Goal: Check status: Check status

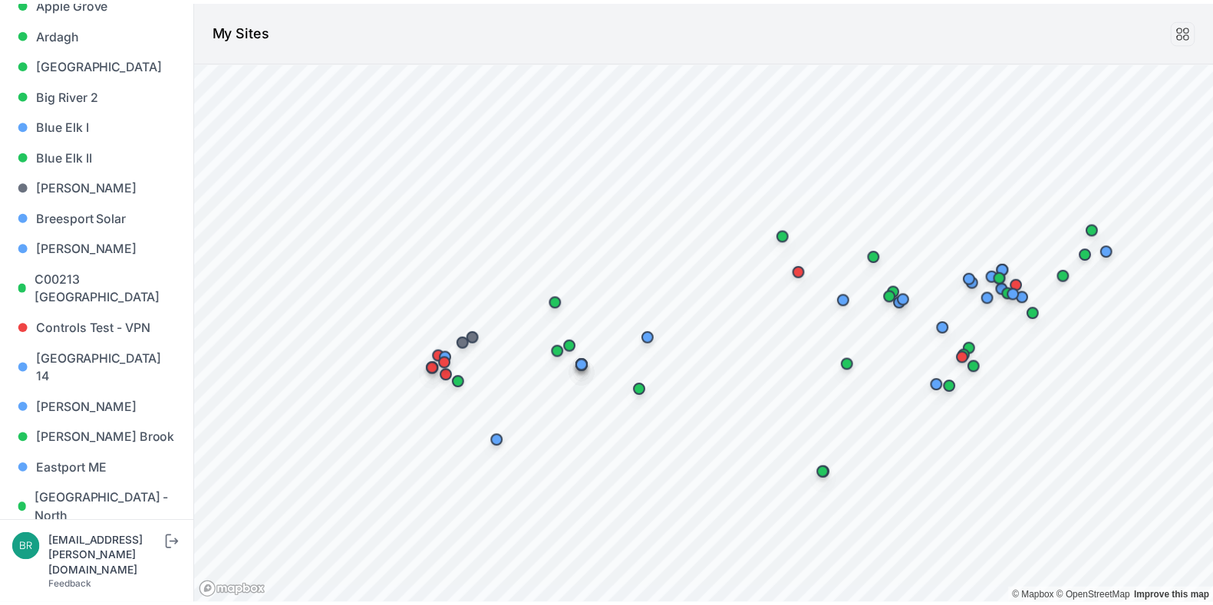
scroll to position [190, 0]
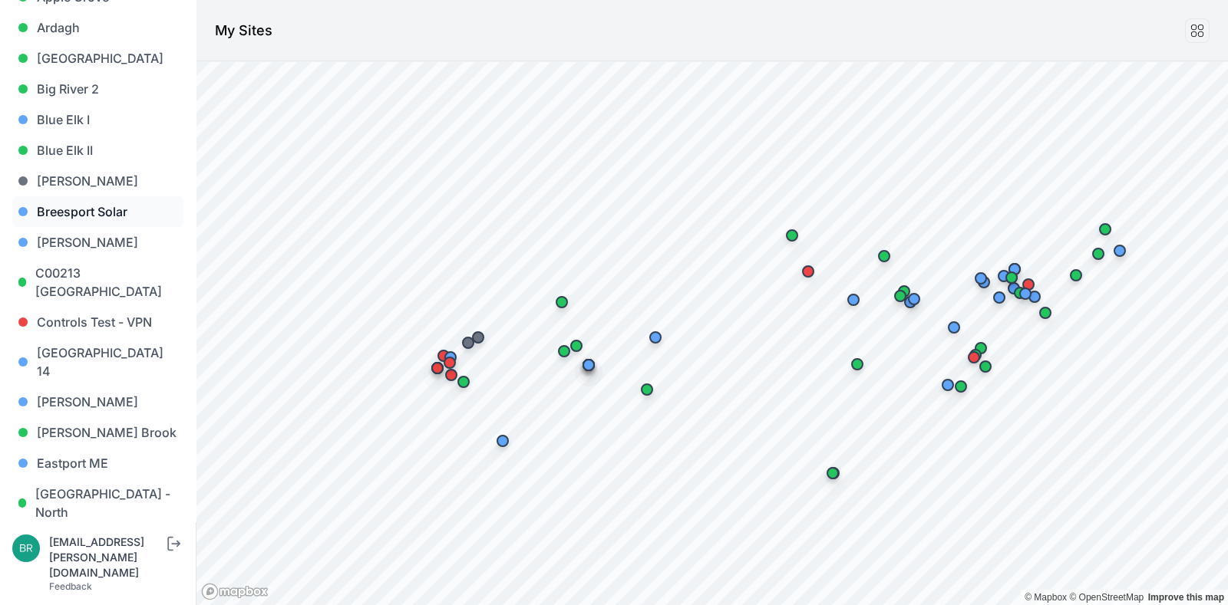
click at [115, 218] on link "Breesport Solar" at bounding box center [97, 211] width 171 height 31
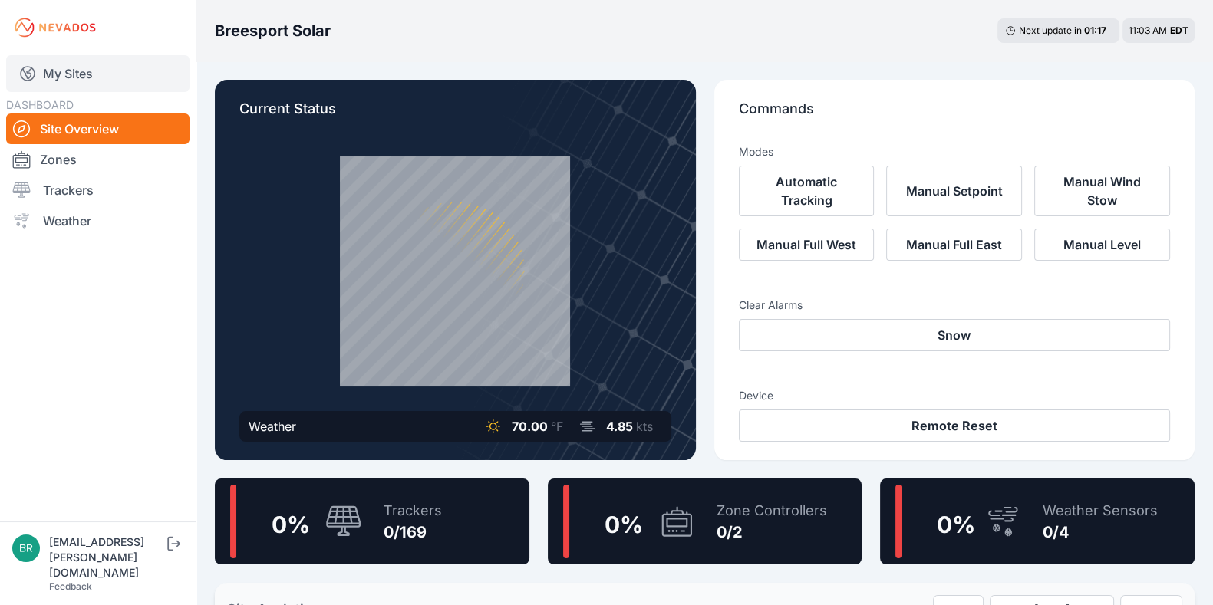
click at [134, 83] on link "My Sites" at bounding box center [97, 73] width 183 height 37
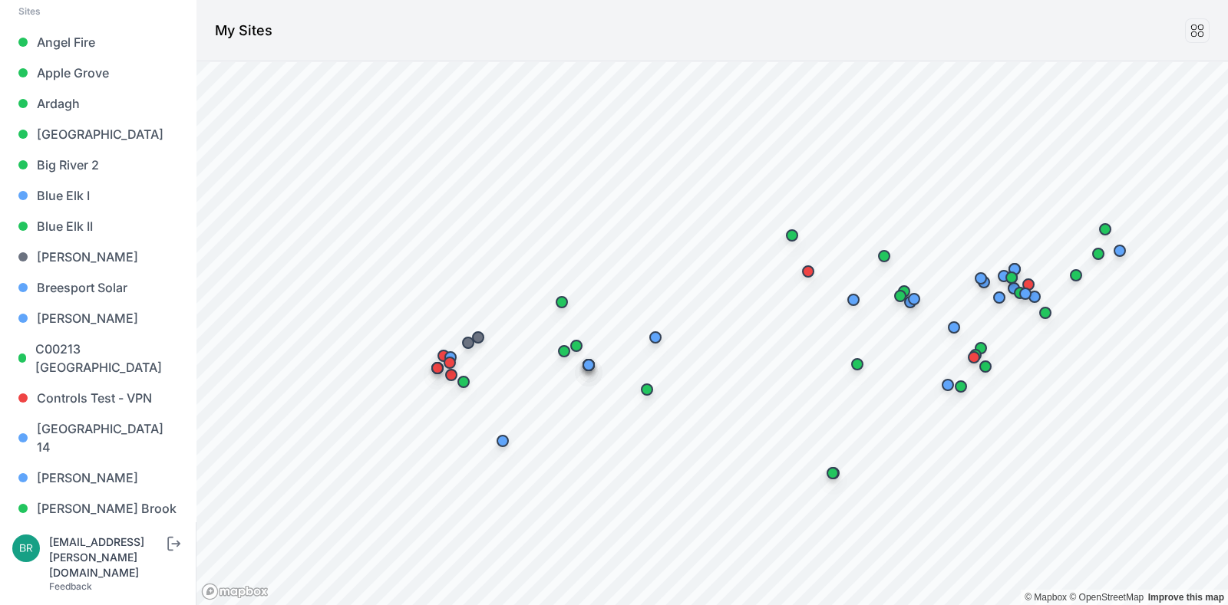
scroll to position [127, 0]
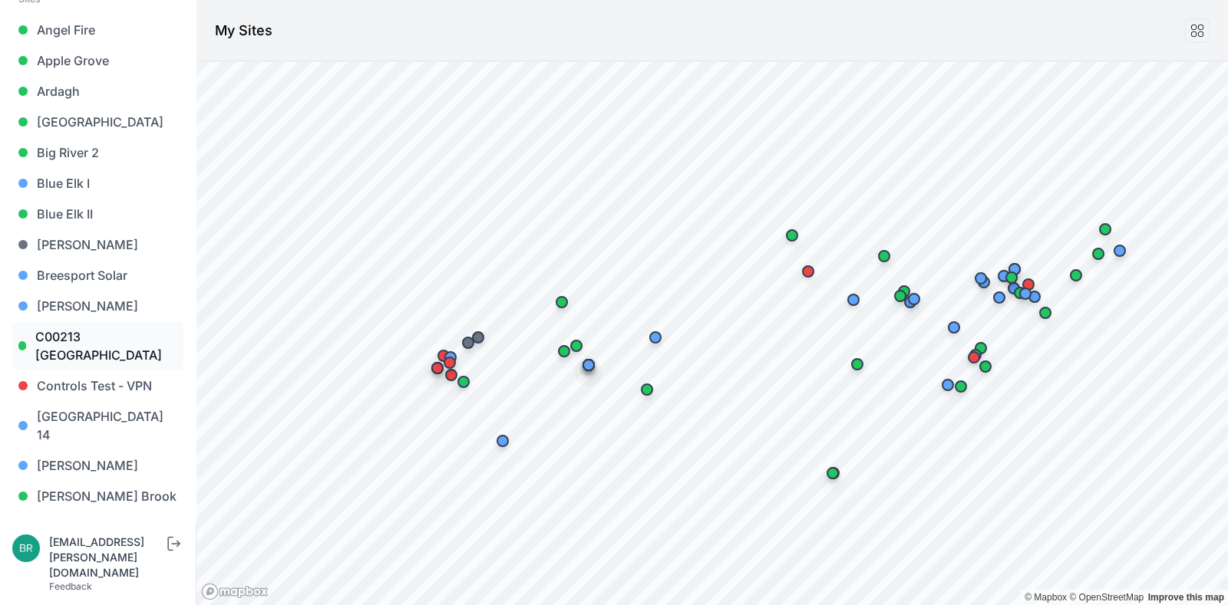
click at [79, 345] on link "C00213 [GEOGRAPHIC_DATA]" at bounding box center [97, 345] width 171 height 49
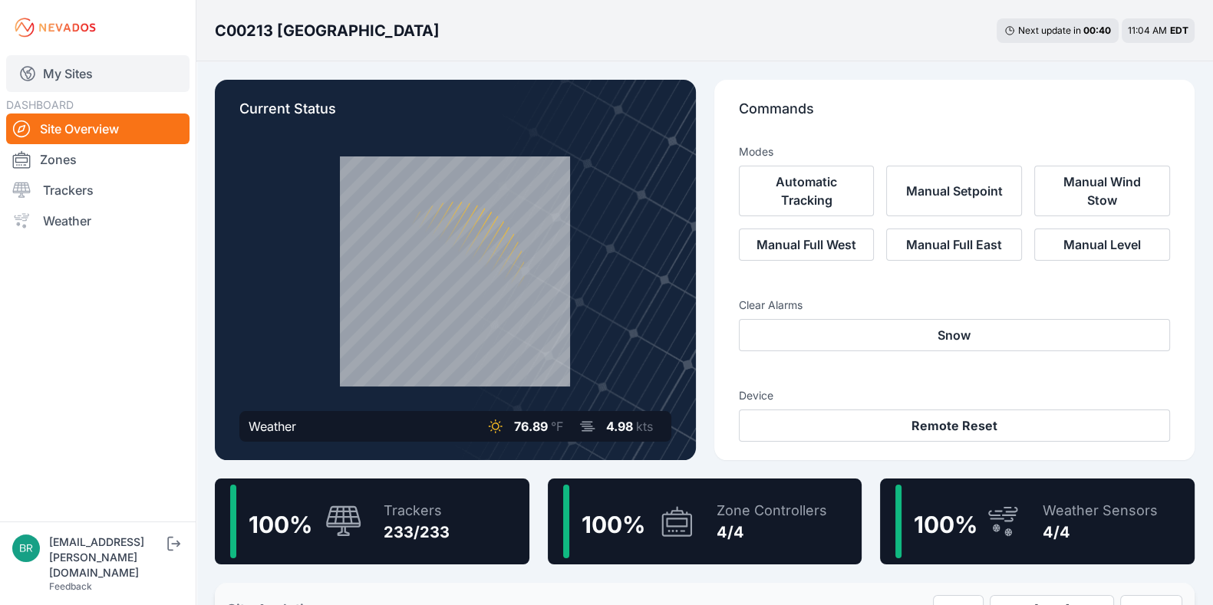
click at [128, 82] on link "My Sites" at bounding box center [97, 73] width 183 height 37
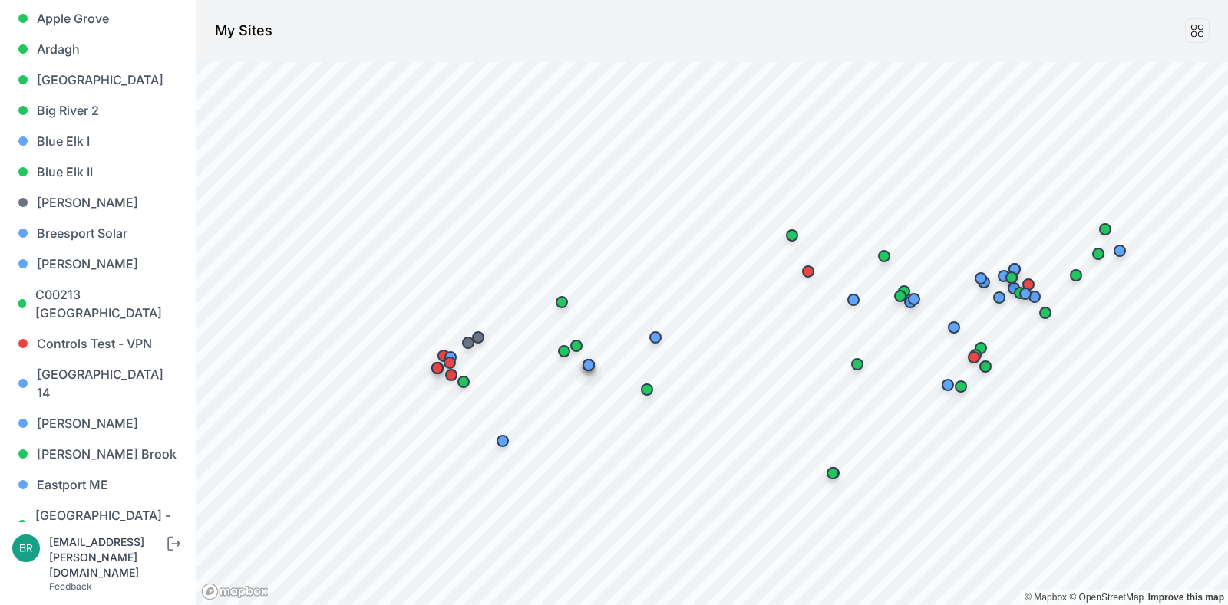
scroll to position [180, 0]
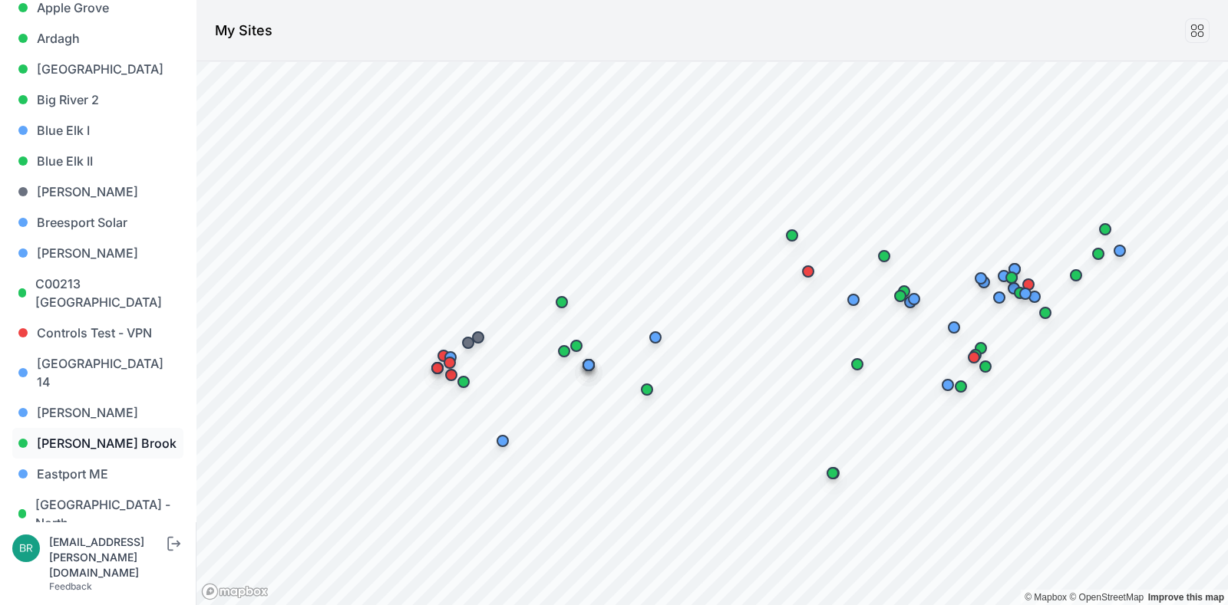
click at [51, 428] on link "[PERSON_NAME] Brook" at bounding box center [97, 443] width 171 height 31
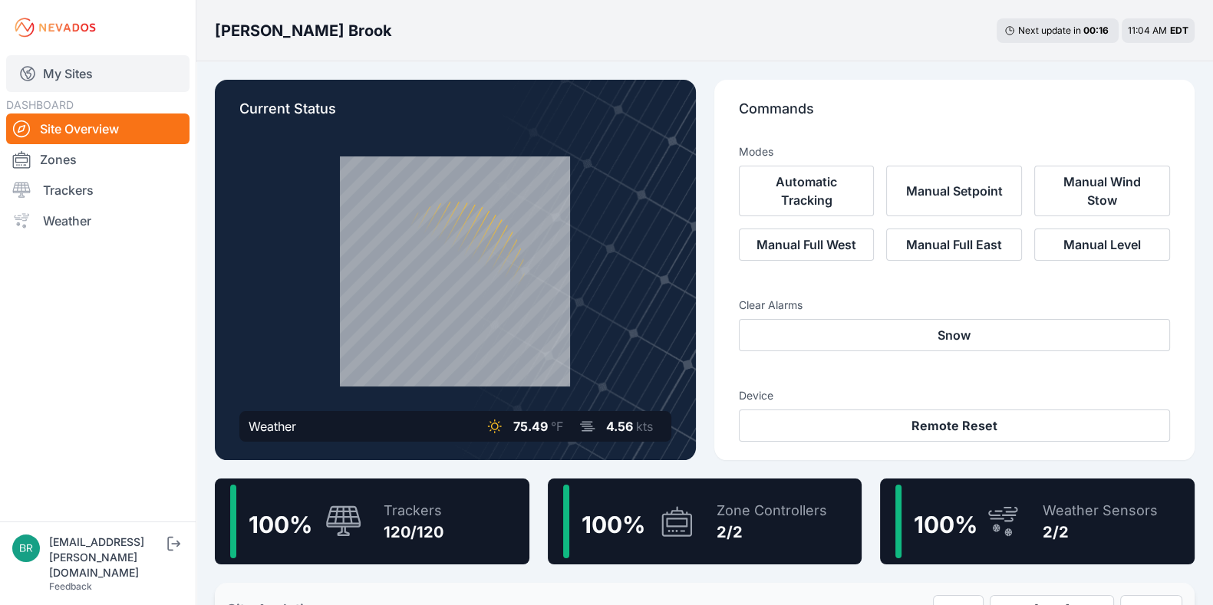
click at [118, 74] on link "My Sites" at bounding box center [97, 73] width 183 height 37
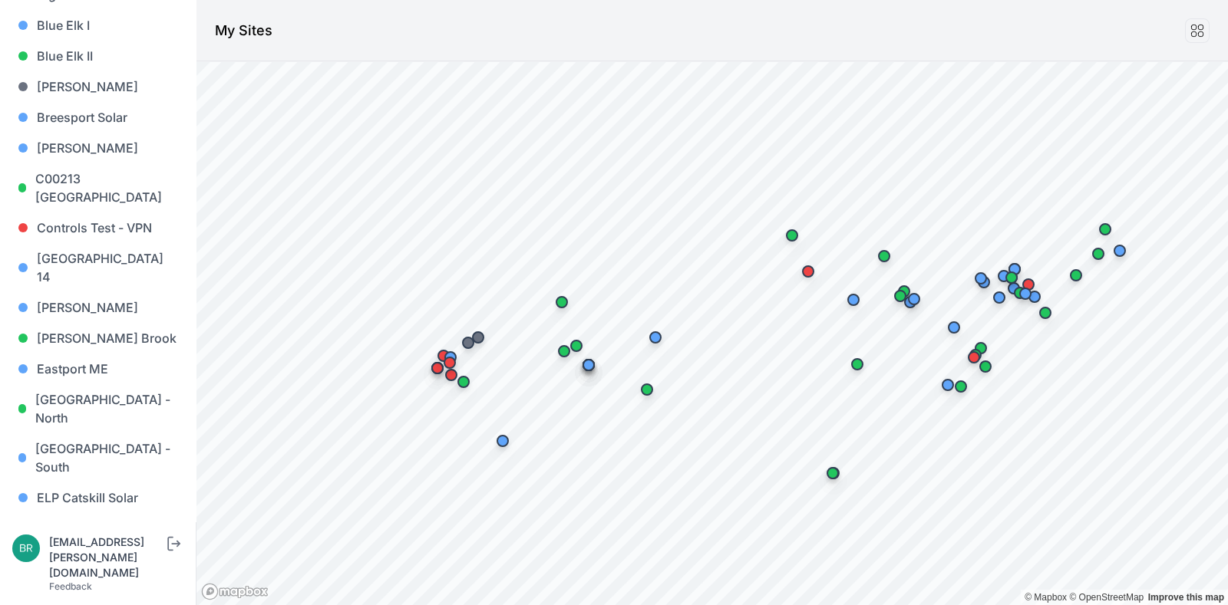
scroll to position [282, 0]
click at [114, 356] on link "Eastport ME" at bounding box center [97, 371] width 171 height 31
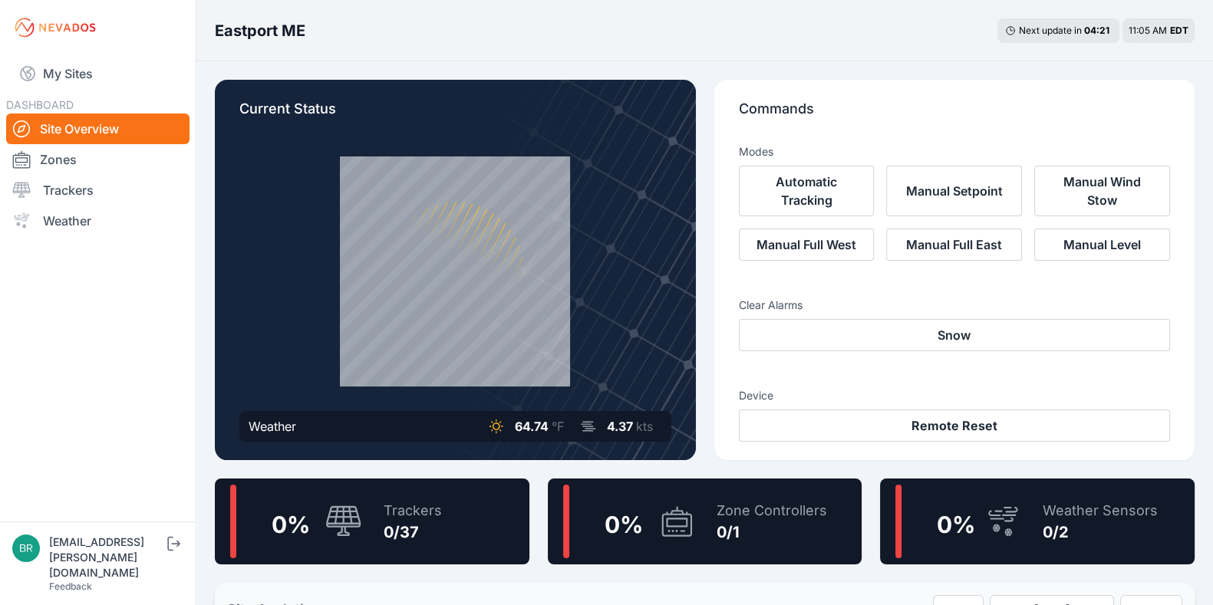
click at [141, 93] on nav "My Sites DASHBOARD Site Overview Zones Trackers Weather" at bounding box center [98, 282] width 196 height 454
click at [113, 86] on link "My Sites" at bounding box center [97, 73] width 183 height 37
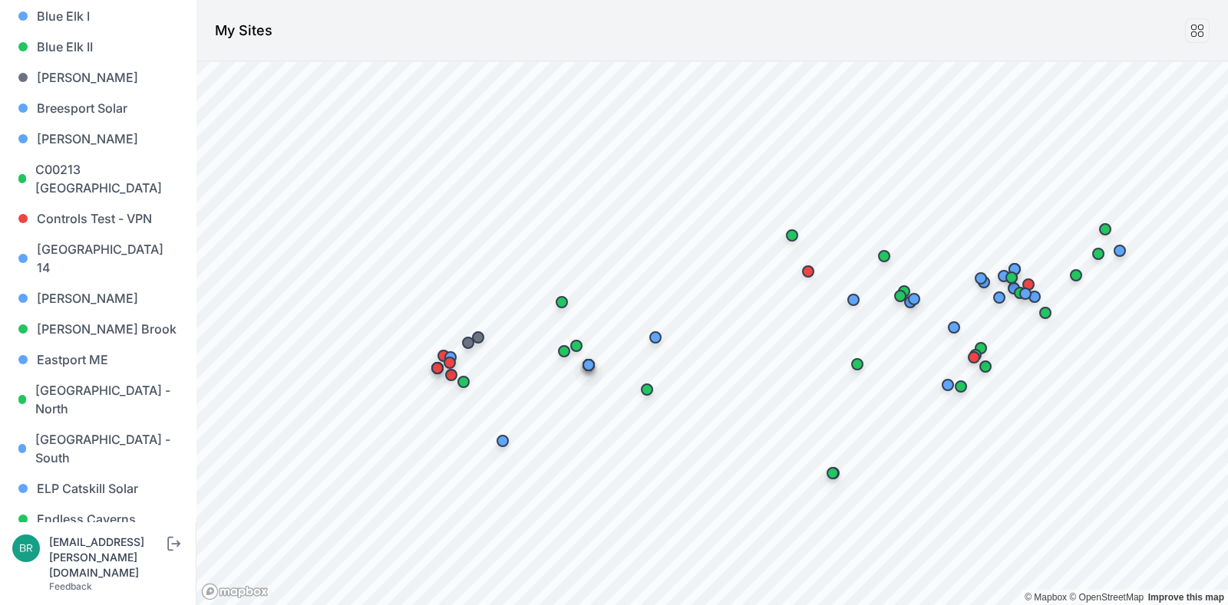
scroll to position [323, 0]
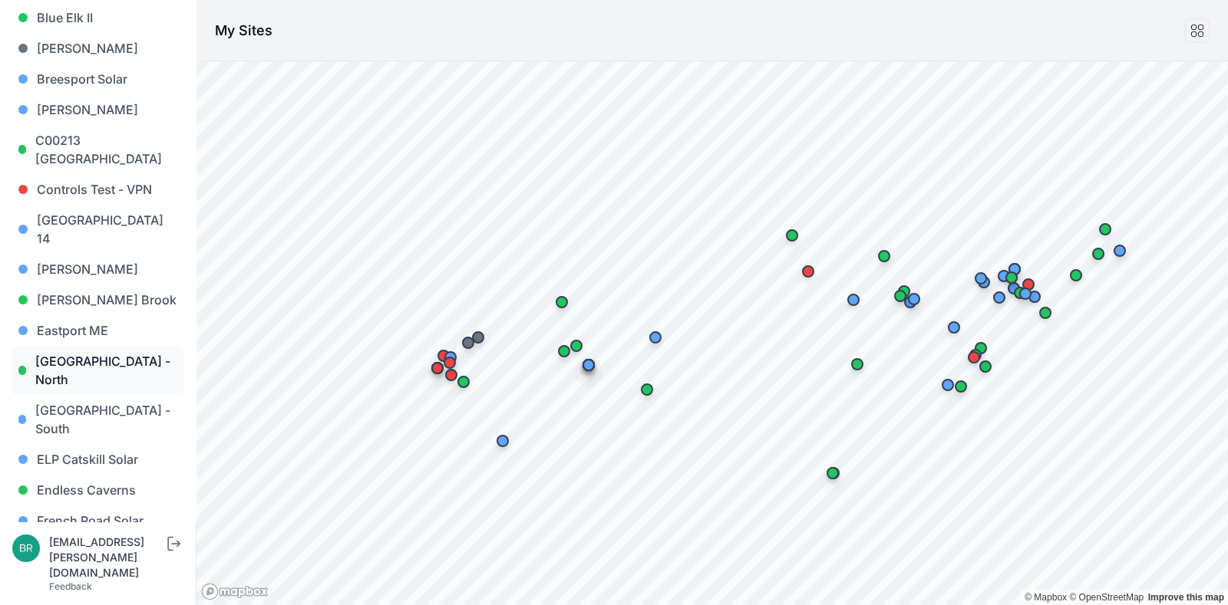
click at [97, 346] on link "[GEOGRAPHIC_DATA] - North" at bounding box center [97, 370] width 171 height 49
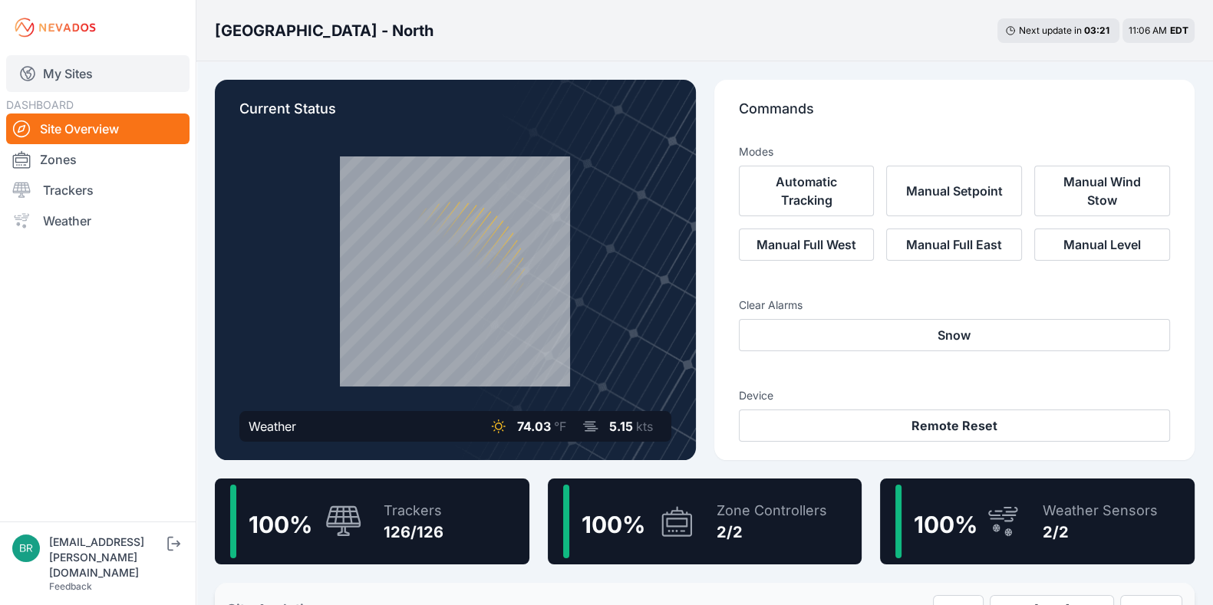
click at [101, 59] on link "My Sites" at bounding box center [97, 73] width 183 height 37
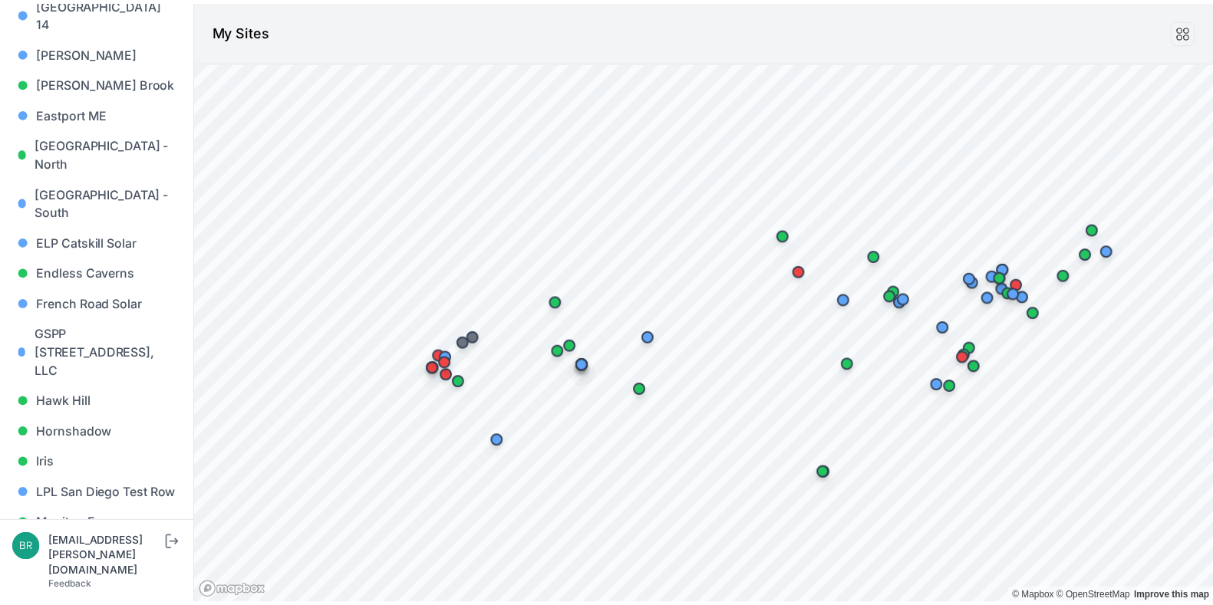
scroll to position [555, 0]
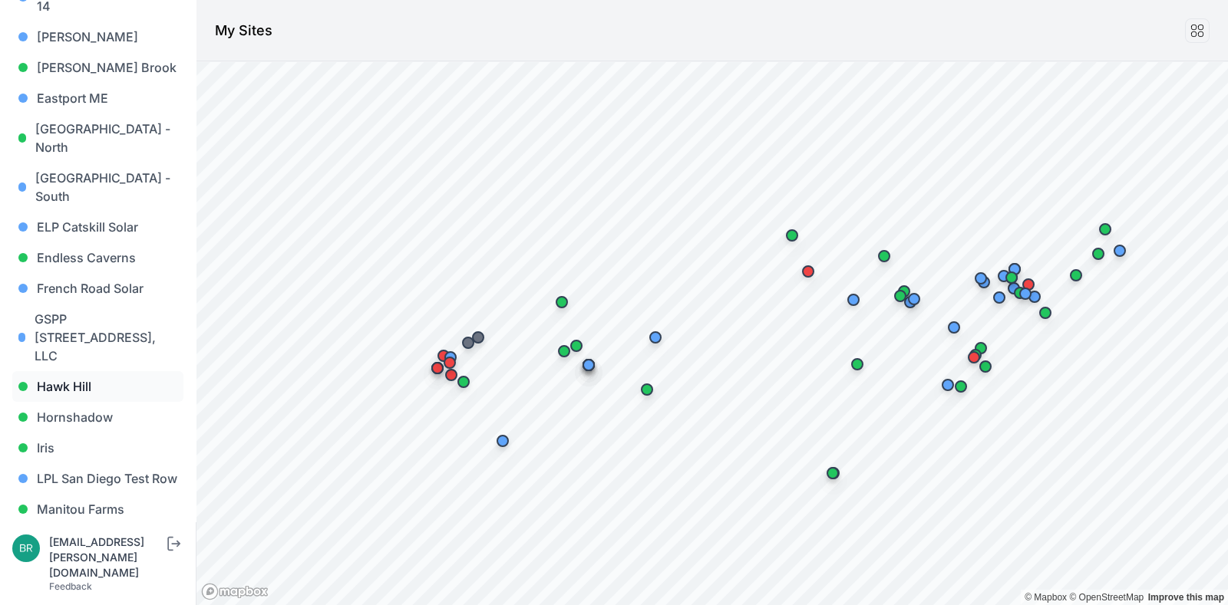
click at [88, 371] on link "Hawk Hill" at bounding box center [97, 386] width 171 height 31
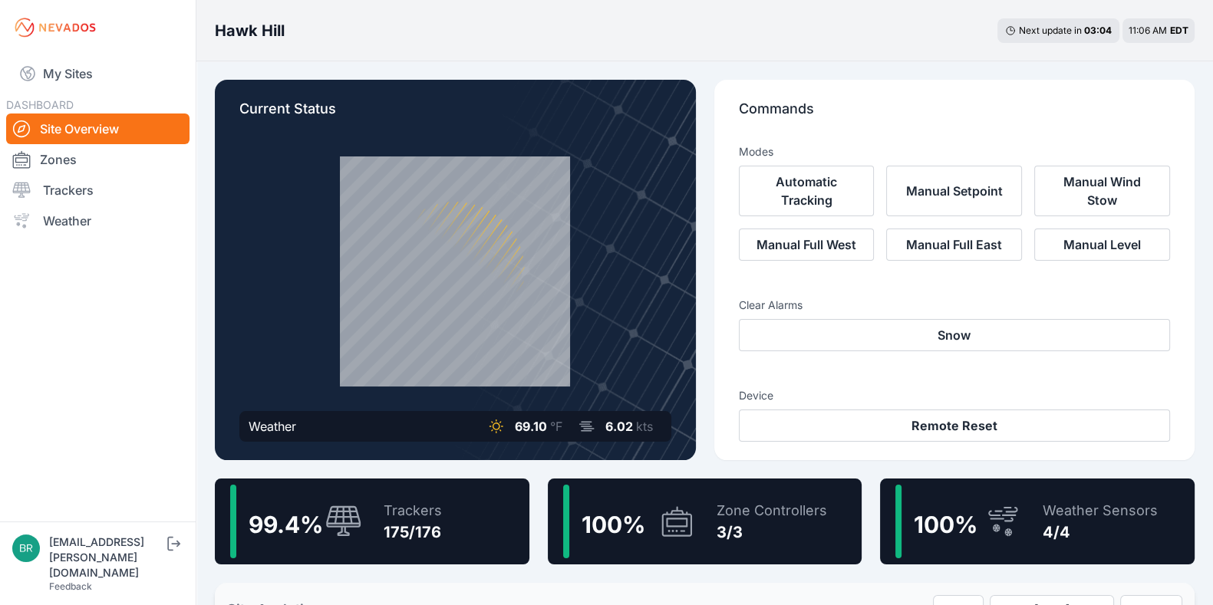
click at [427, 519] on div "Trackers" at bounding box center [413, 510] width 58 height 21
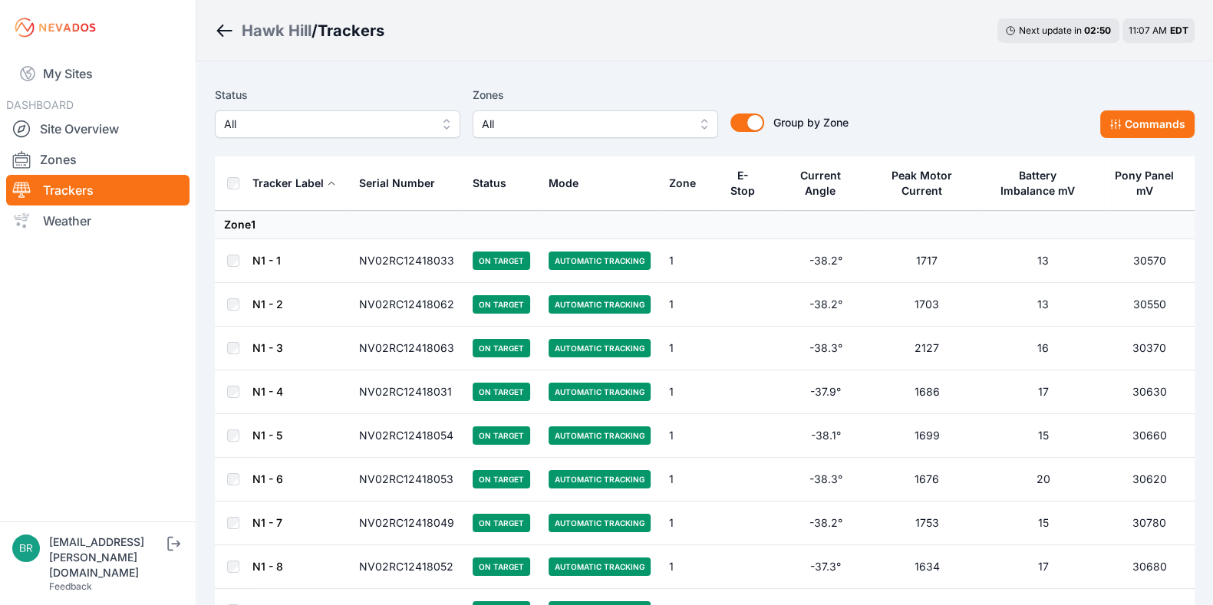
click at [269, 124] on span "All" at bounding box center [327, 124] width 206 height 18
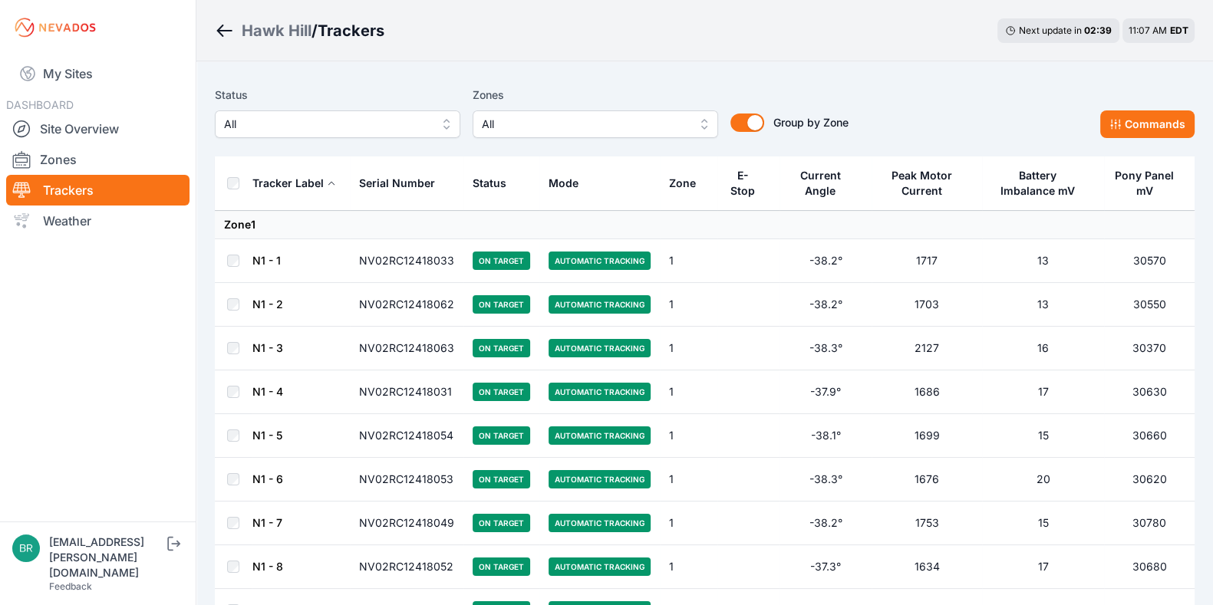
click at [284, 128] on span "All" at bounding box center [327, 124] width 206 height 18
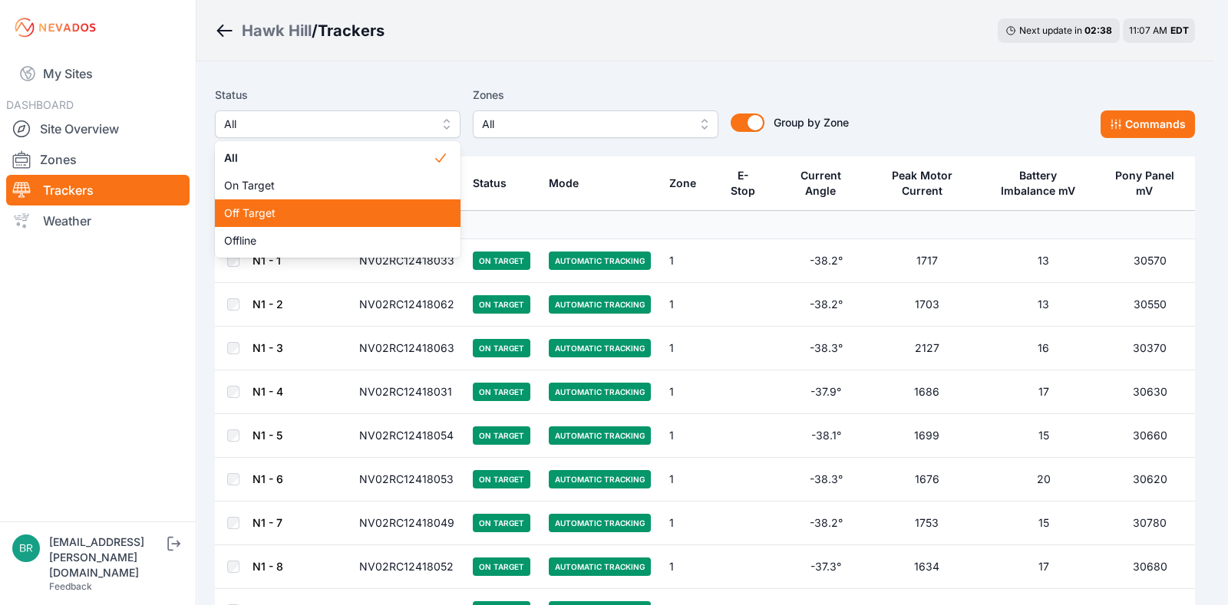
click at [303, 224] on div "Off Target" at bounding box center [338, 213] width 246 height 28
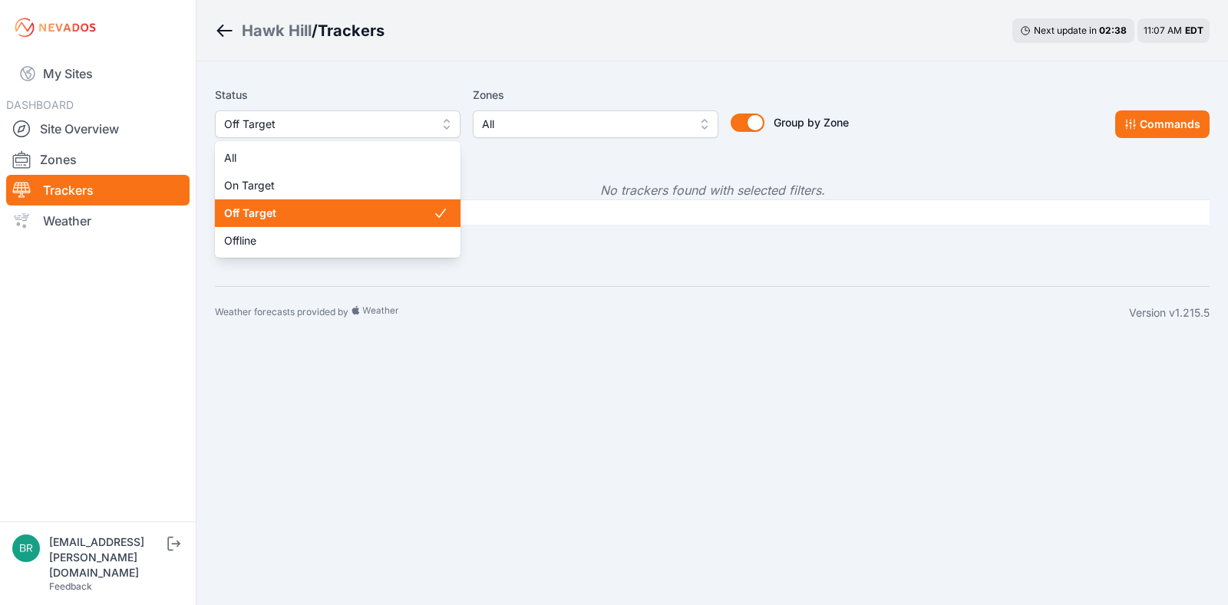
click at [335, 124] on span "Off Target" at bounding box center [327, 124] width 206 height 18
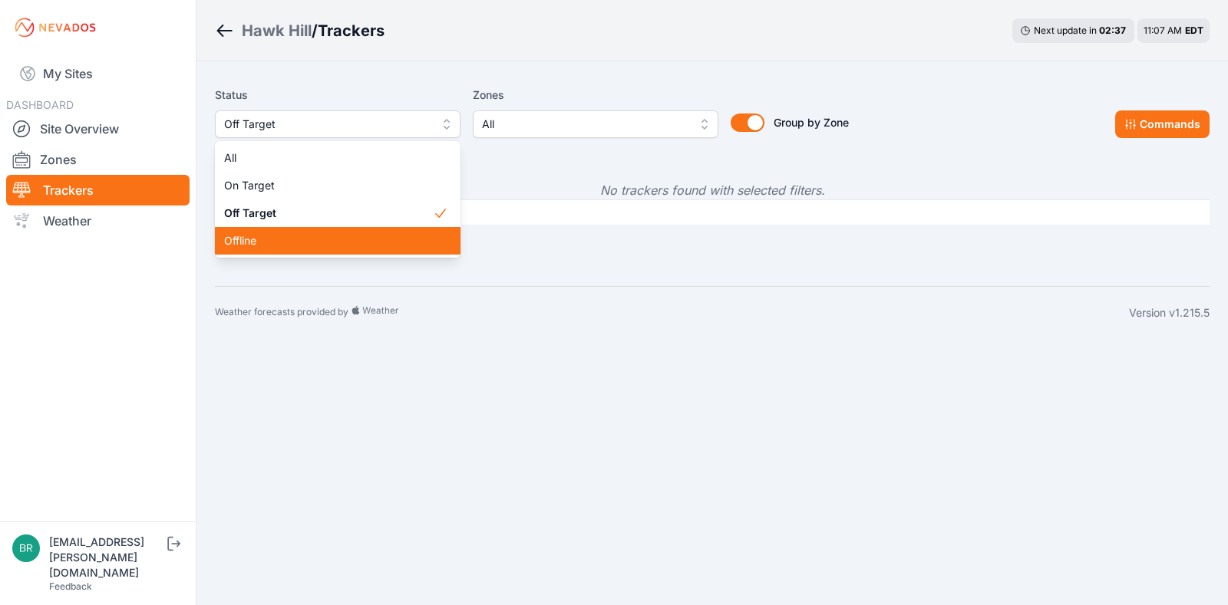
click at [335, 236] on span "Offline" at bounding box center [328, 240] width 209 height 15
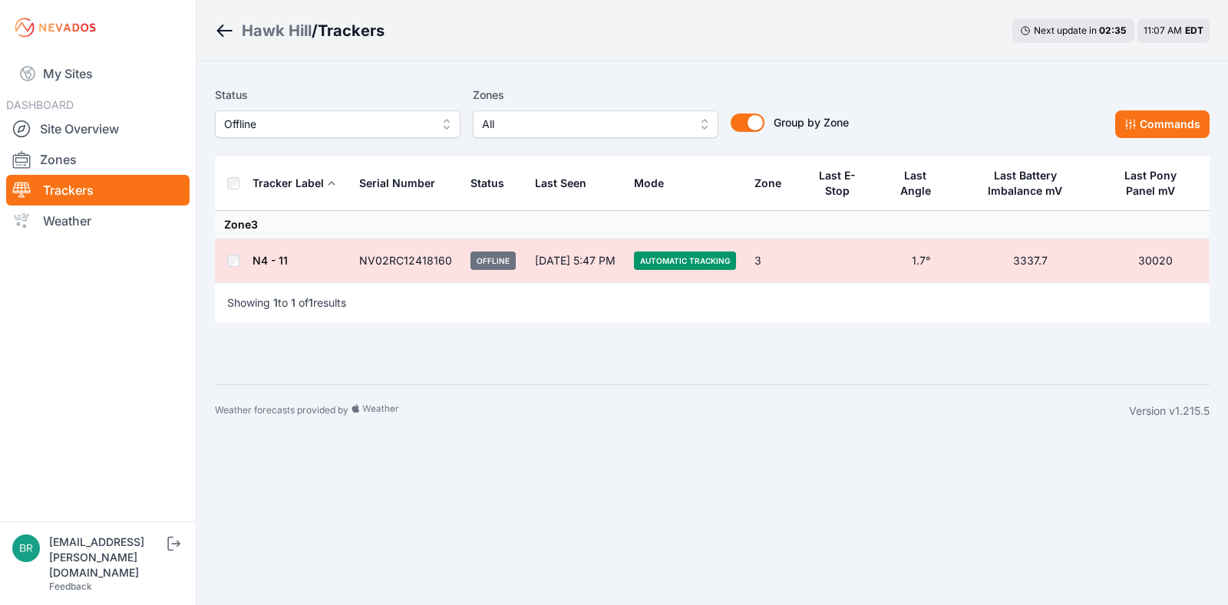
click at [272, 257] on link "N4 - 11" at bounding box center [269, 260] width 35 height 13
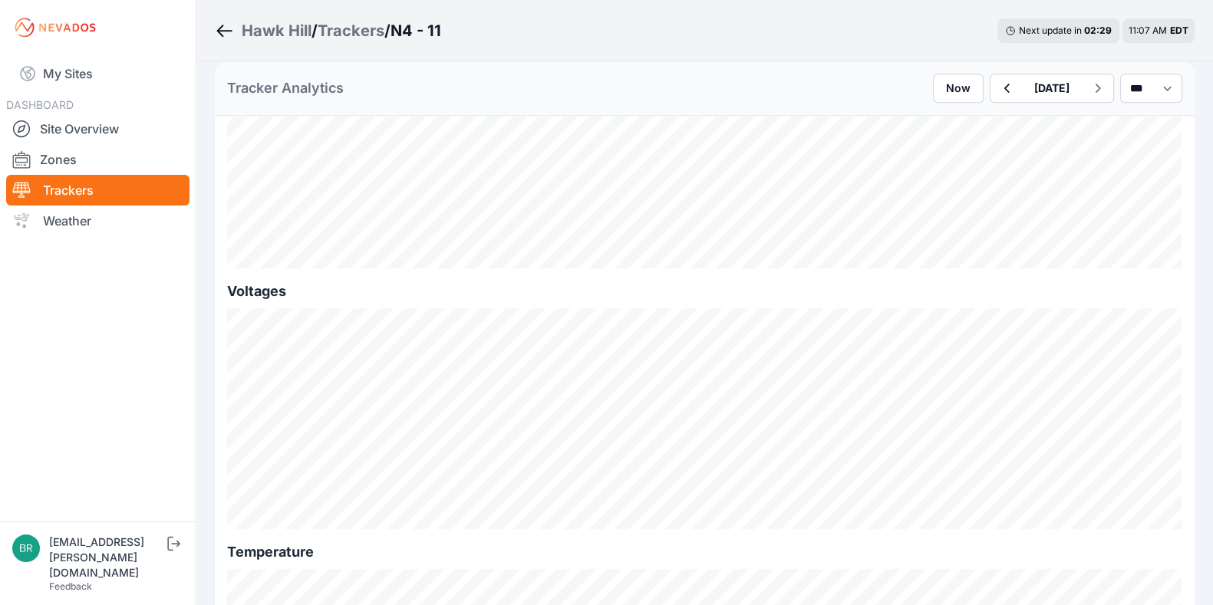
scroll to position [1552, 0]
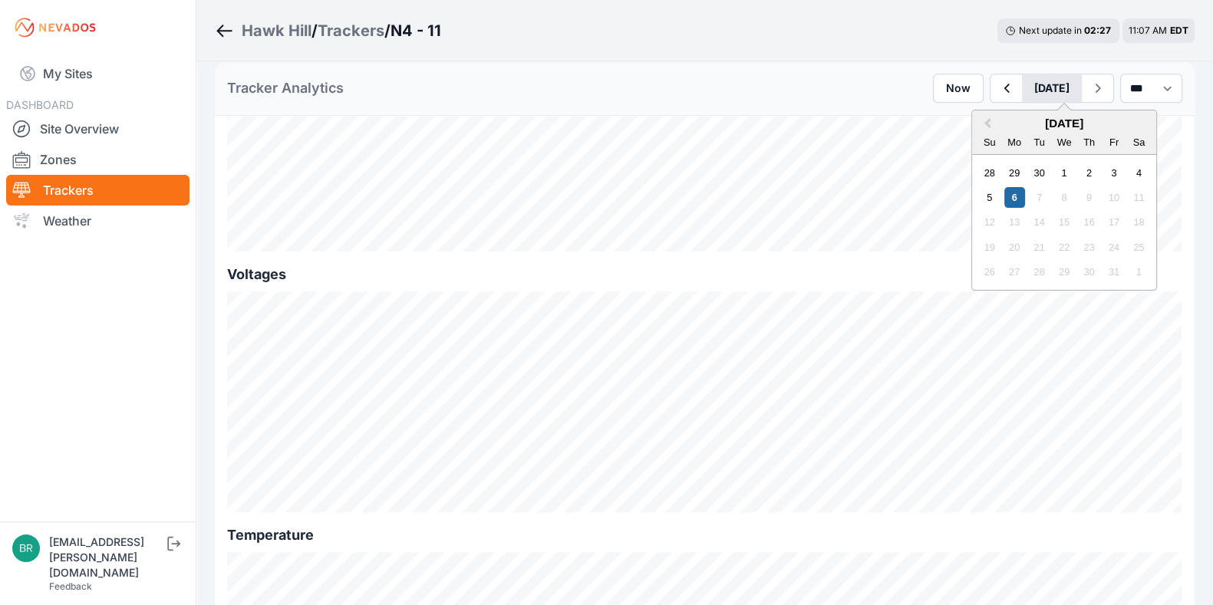
click at [1042, 85] on button "October 06" at bounding box center [1052, 88] width 60 height 28
click at [1029, 168] on div "30" at bounding box center [1039, 172] width 21 height 21
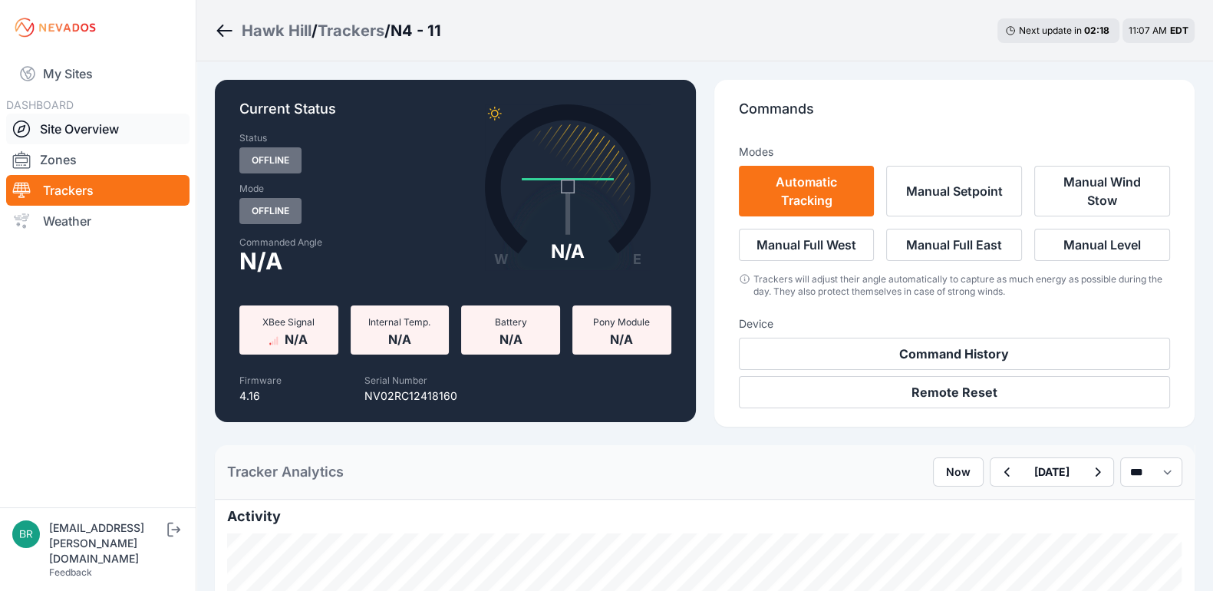
click at [104, 128] on link "Site Overview" at bounding box center [97, 129] width 183 height 31
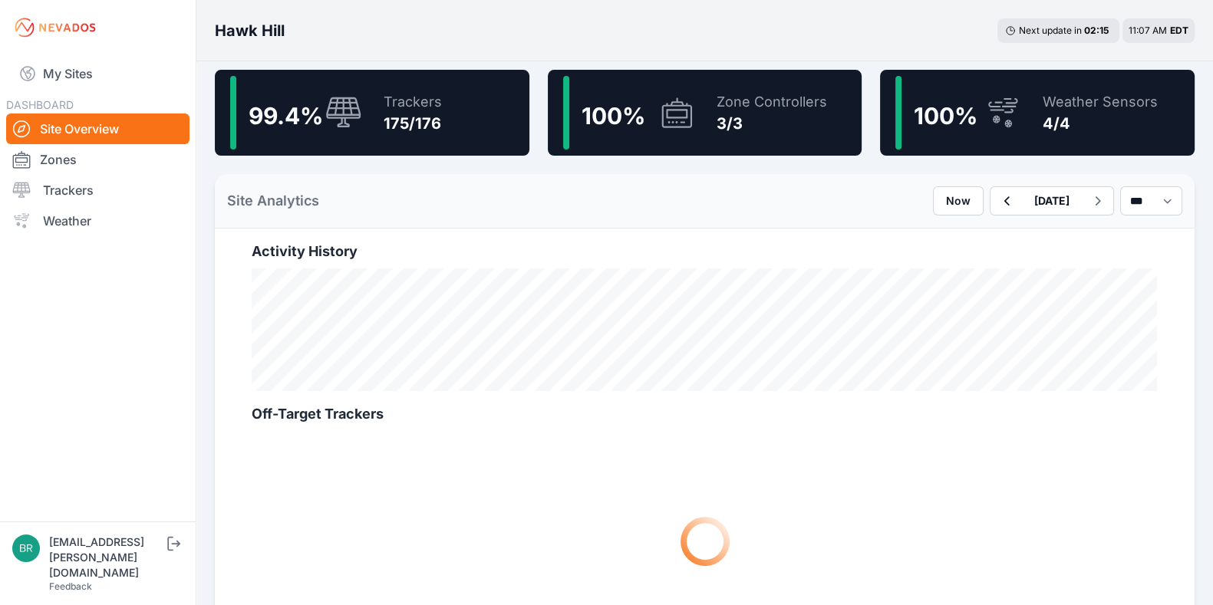
scroll to position [404, 0]
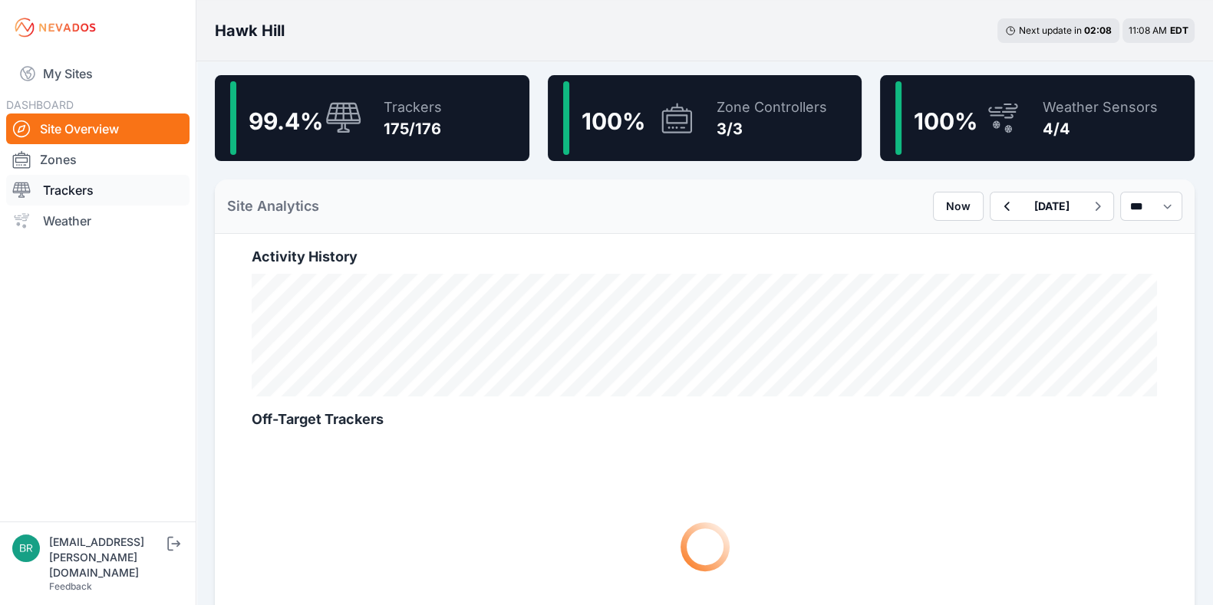
click at [101, 176] on link "Trackers" at bounding box center [97, 190] width 183 height 31
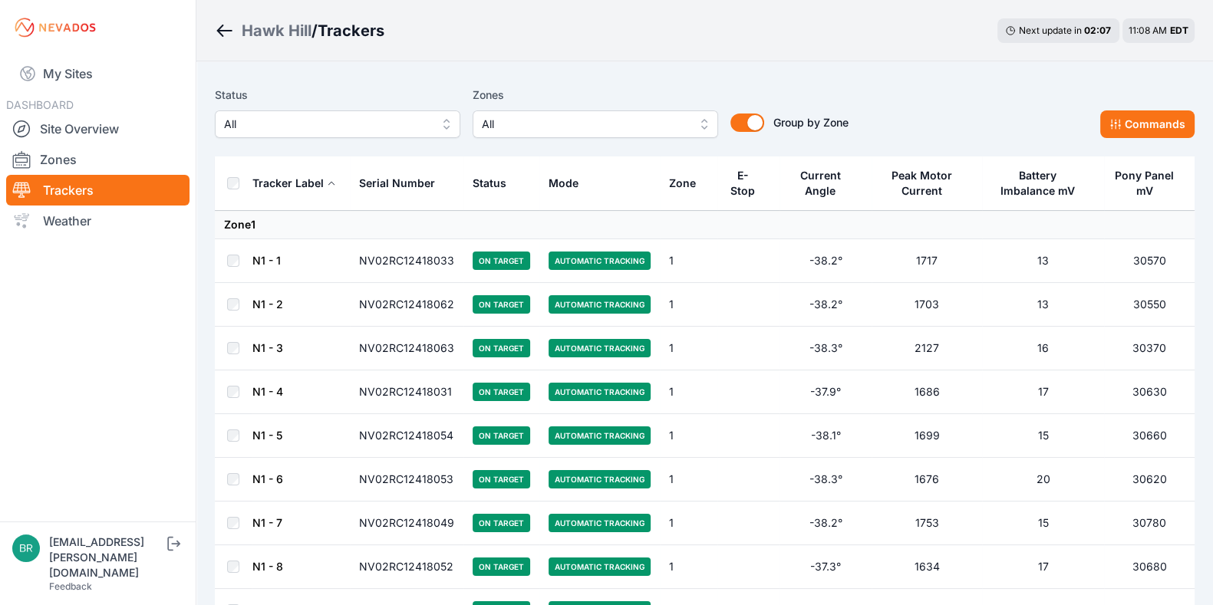
click at [330, 115] on span "All" at bounding box center [327, 124] width 206 height 18
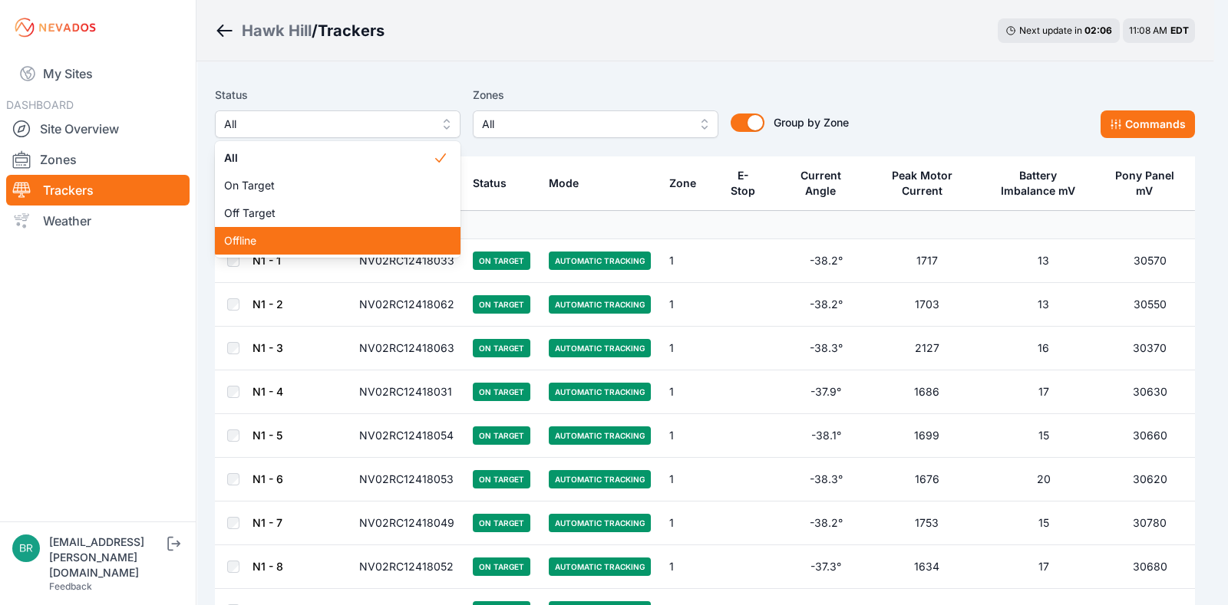
click at [333, 236] on span "Offline" at bounding box center [328, 240] width 209 height 15
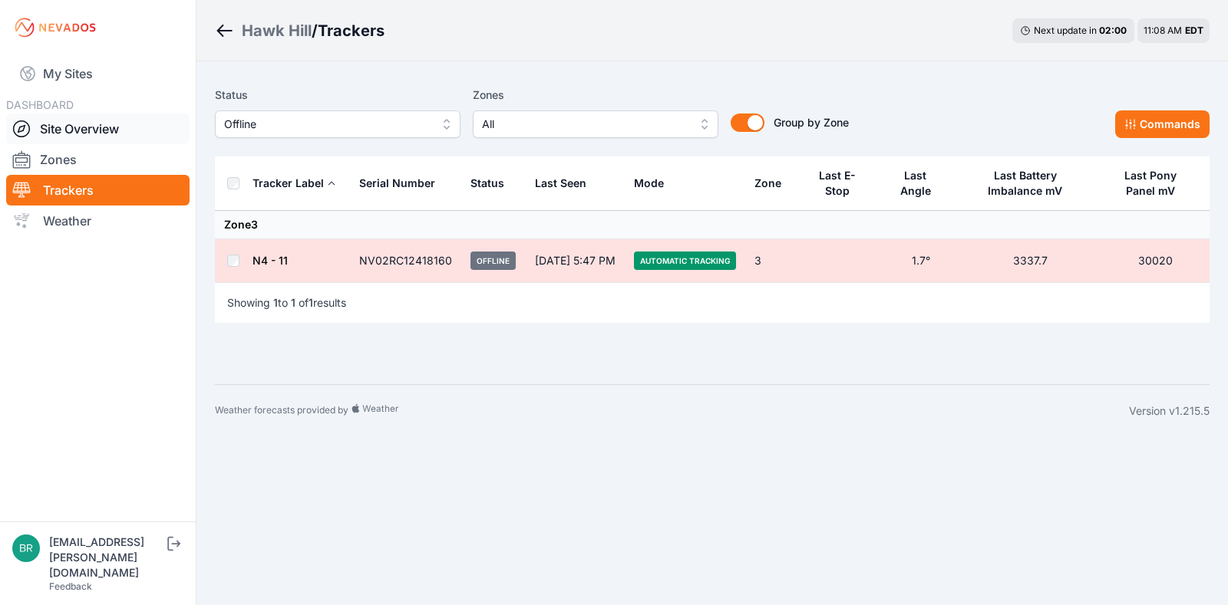
click at [74, 129] on link "Site Overview" at bounding box center [97, 129] width 183 height 31
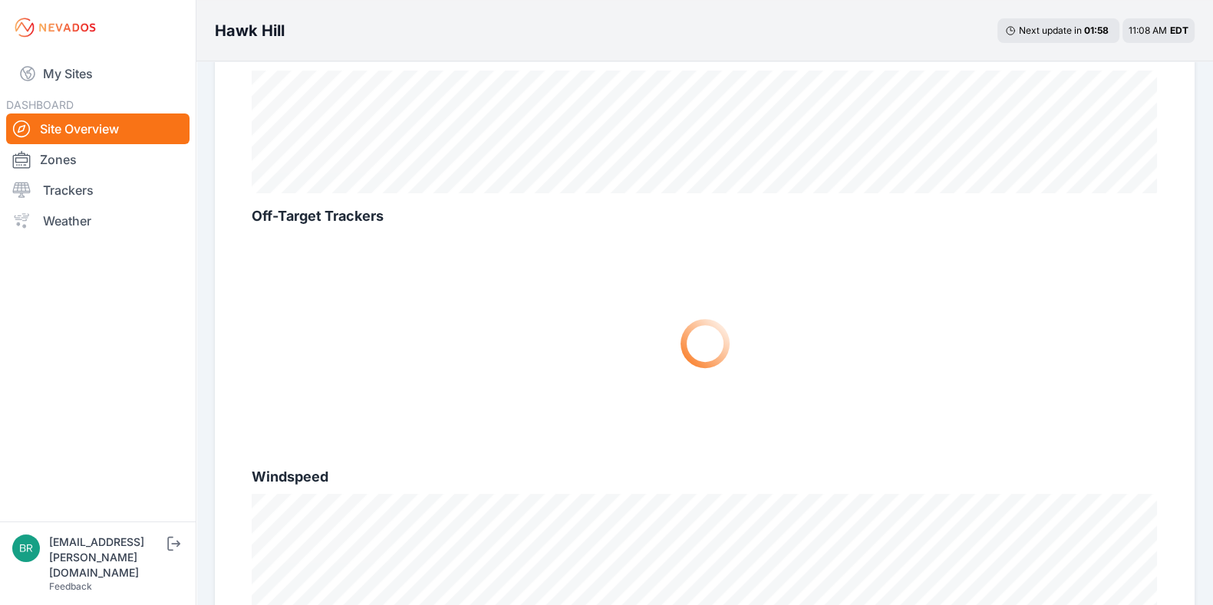
scroll to position [601, 0]
click at [94, 130] on link "Site Overview" at bounding box center [97, 129] width 183 height 31
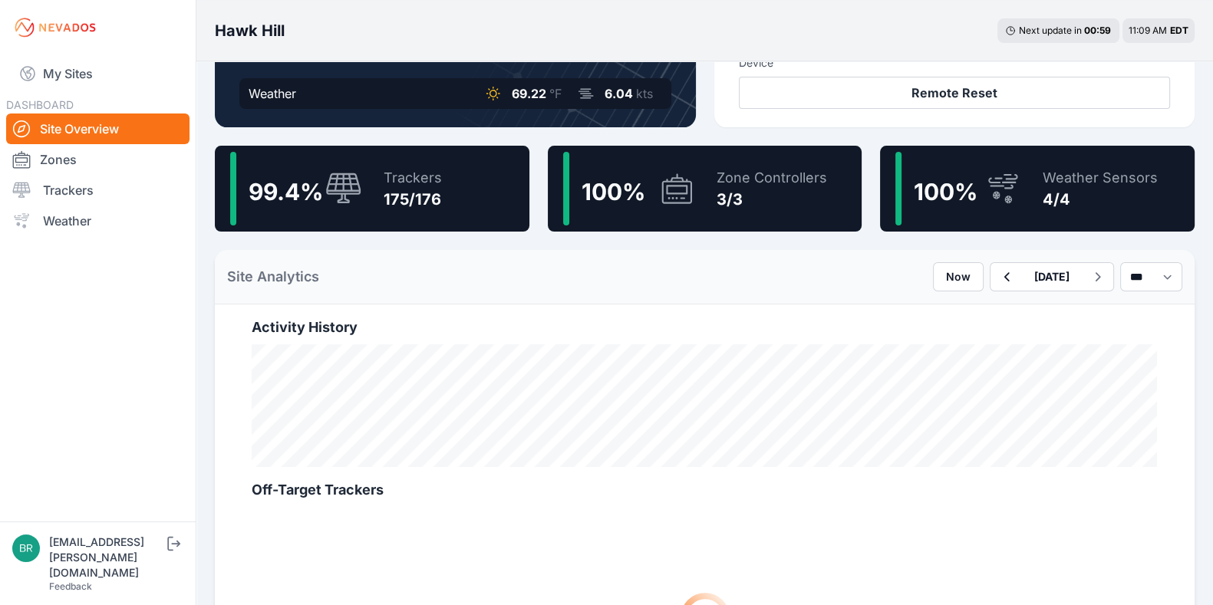
scroll to position [350, 0]
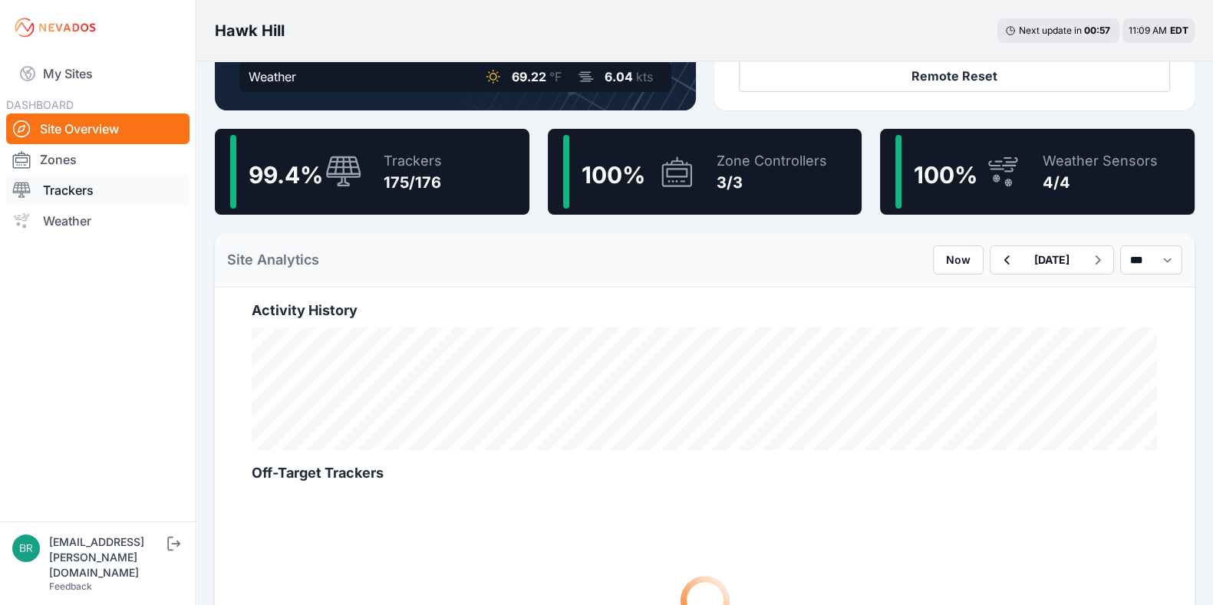
click at [108, 190] on link "Trackers" at bounding box center [97, 190] width 183 height 31
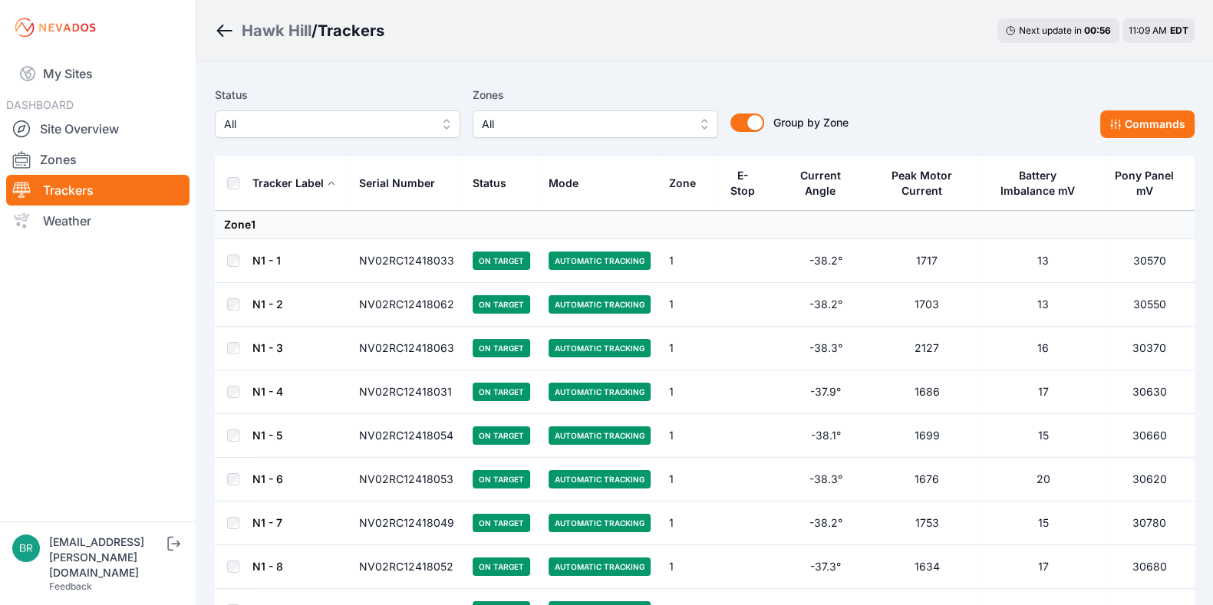
click at [332, 126] on span "All" at bounding box center [327, 124] width 206 height 18
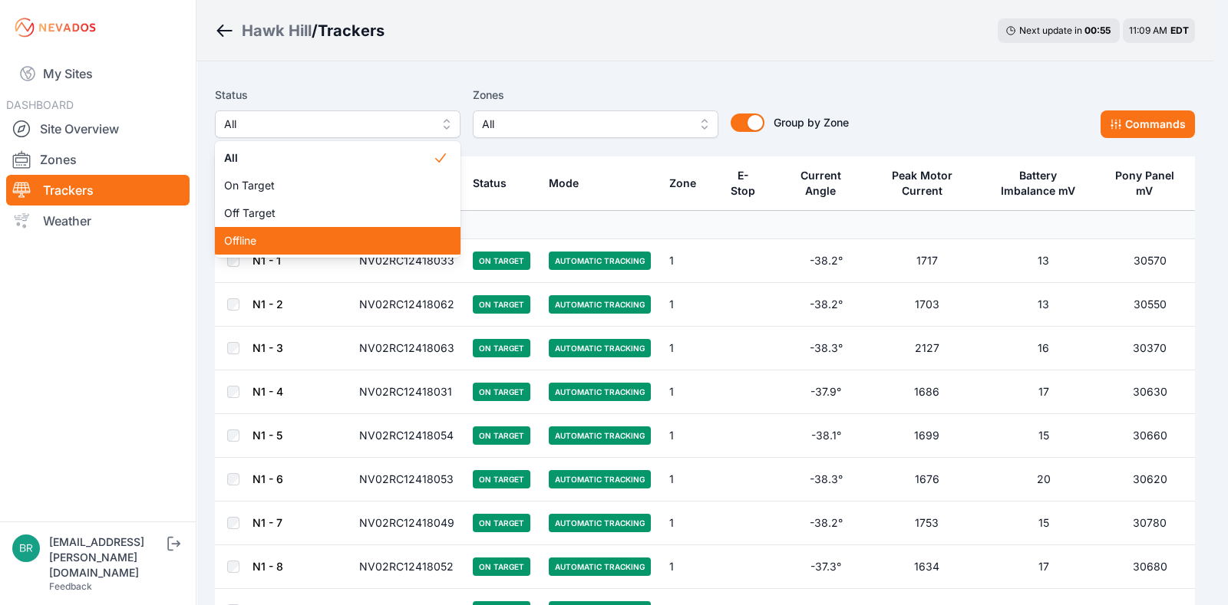
click at [308, 251] on div "Offline" at bounding box center [338, 241] width 246 height 28
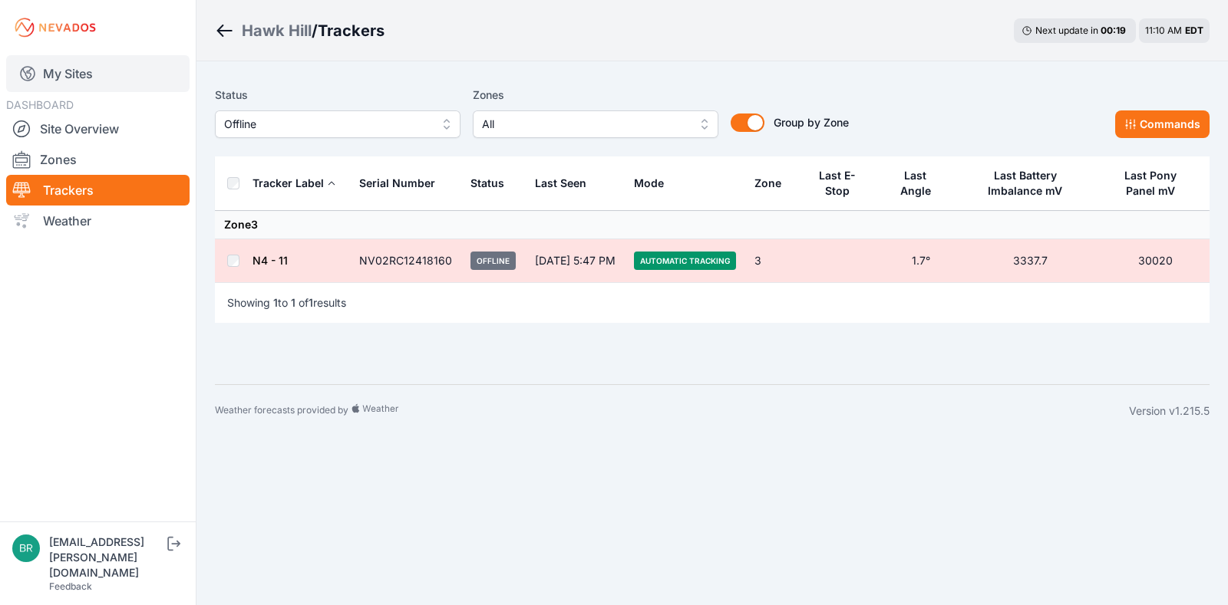
click at [123, 76] on link "My Sites" at bounding box center [97, 73] width 183 height 37
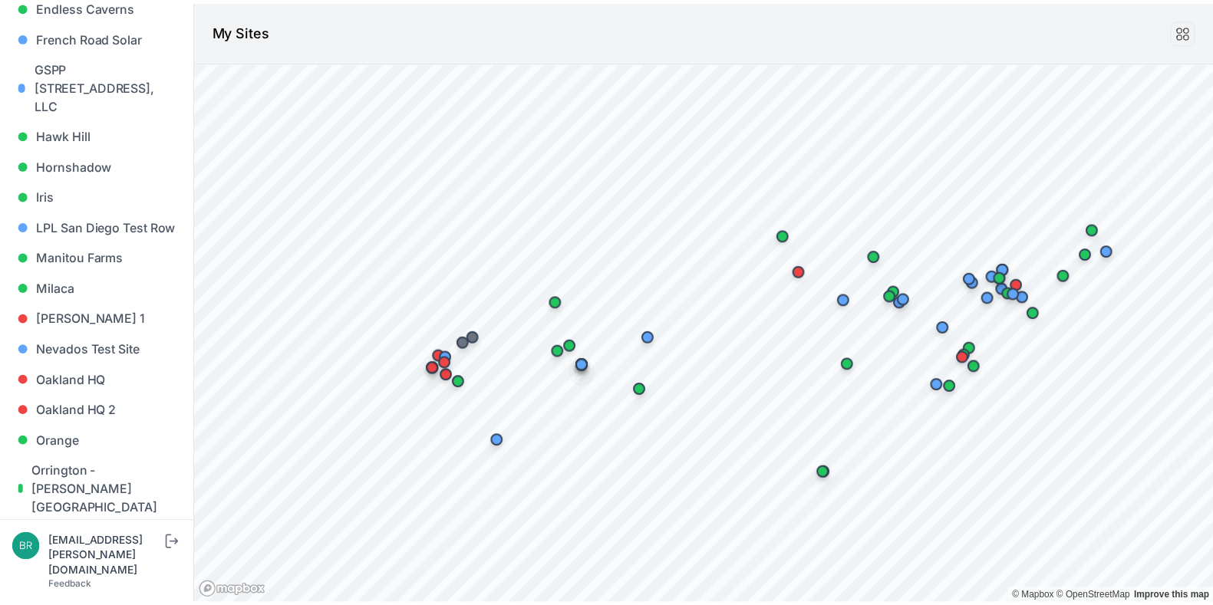
scroll to position [806, 0]
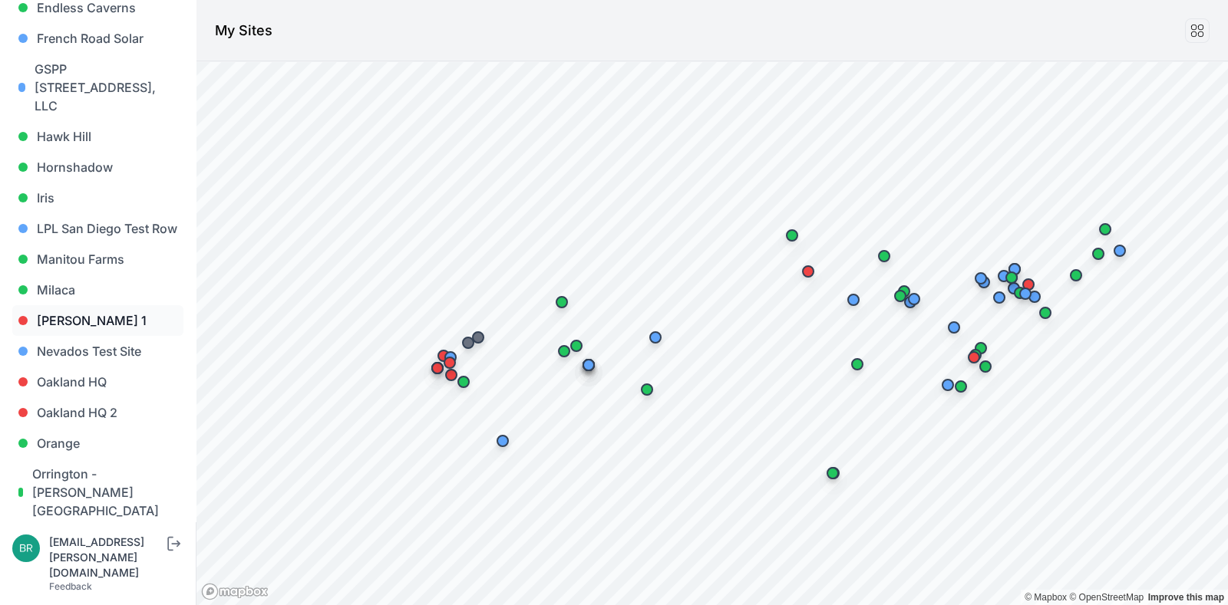
click at [107, 305] on link "[PERSON_NAME] 1" at bounding box center [97, 320] width 171 height 31
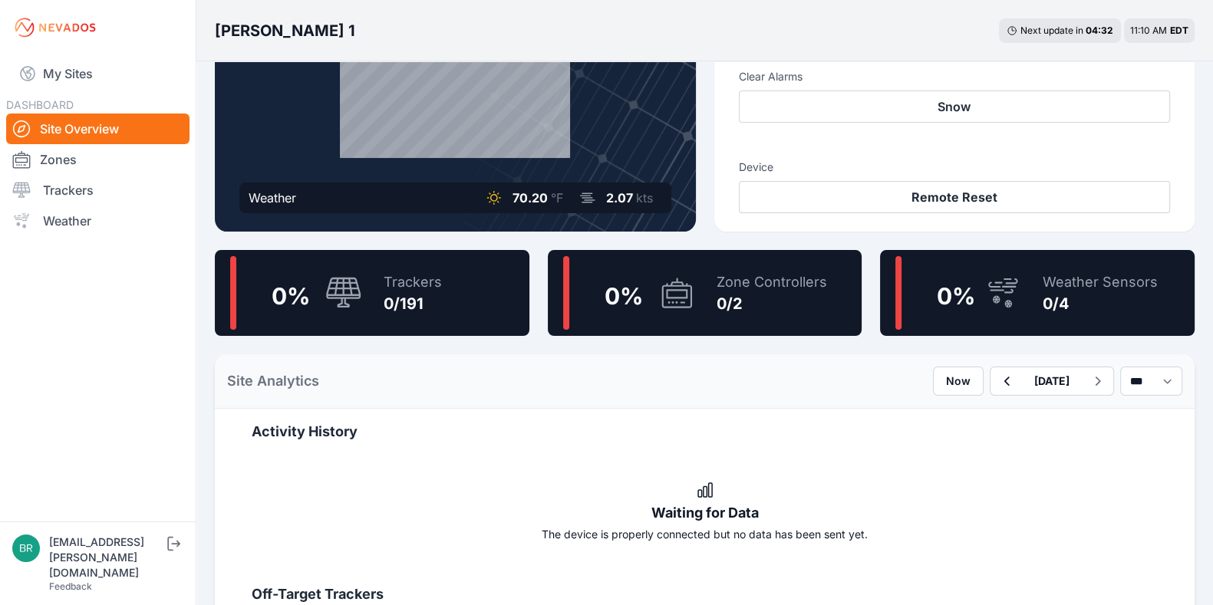
scroll to position [238, 0]
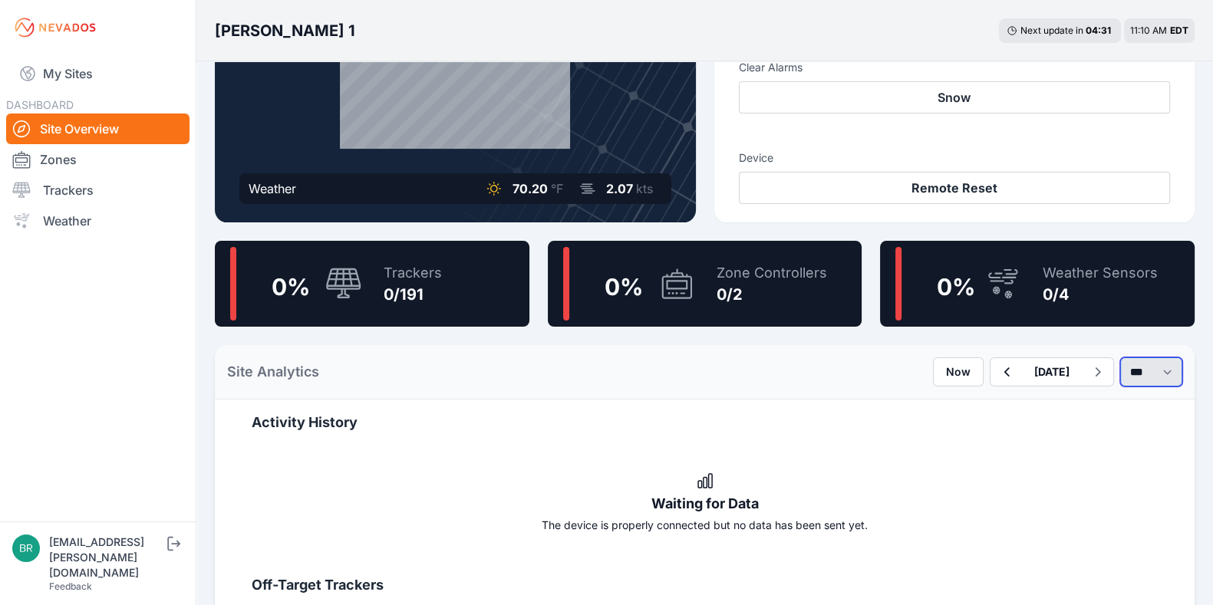
click at [1130, 370] on select "*** **** *****" at bounding box center [1151, 372] width 62 height 29
select select "****"
click at [1120, 358] on select "*** **** *****" at bounding box center [1151, 372] width 62 height 29
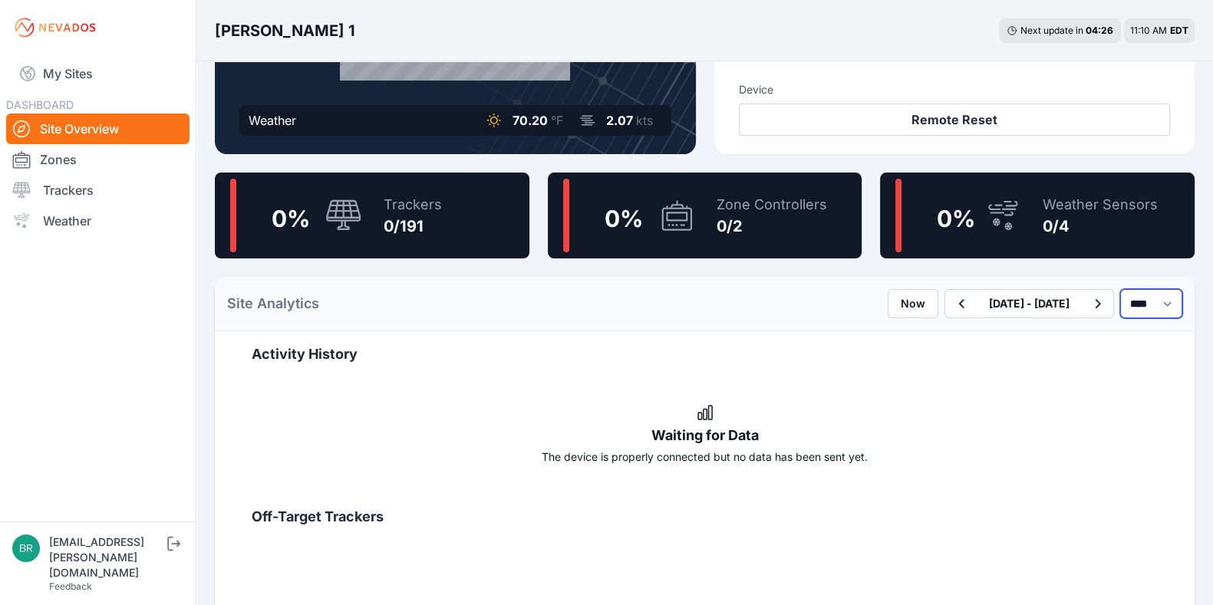
scroll to position [325, 0]
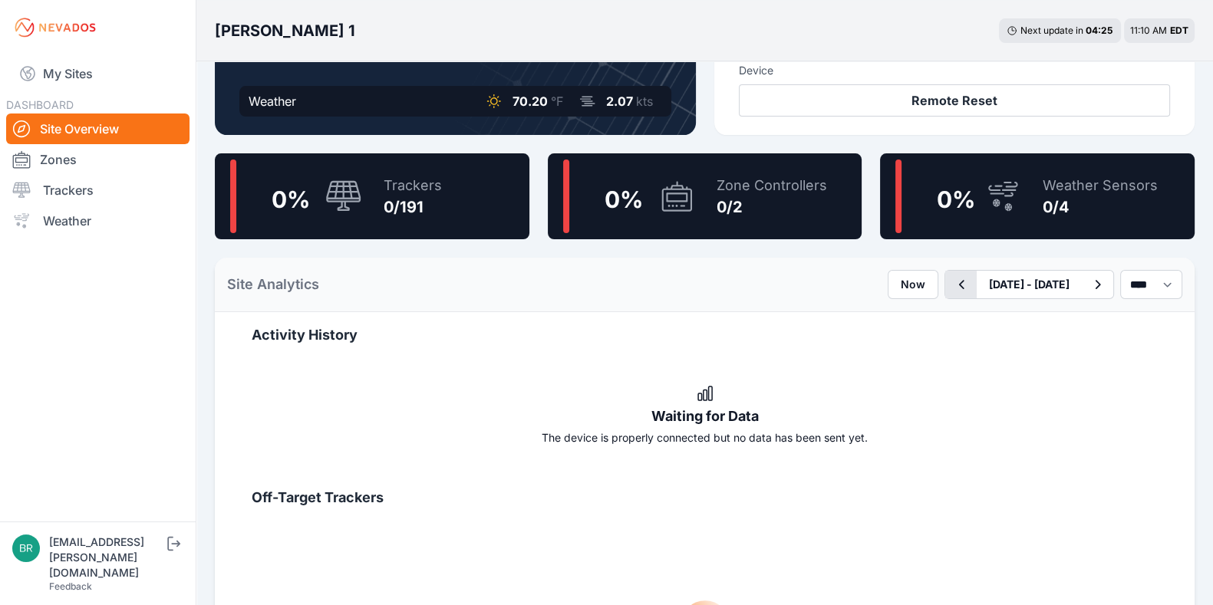
click at [951, 289] on icon "button" at bounding box center [960, 284] width 19 height 18
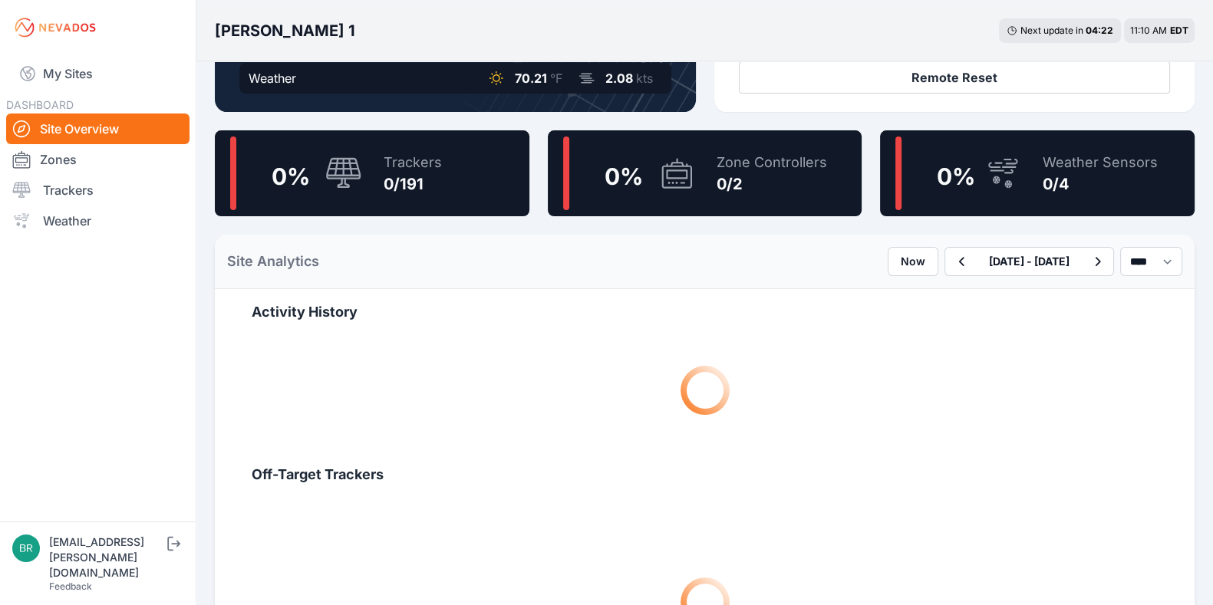
scroll to position [360, 0]
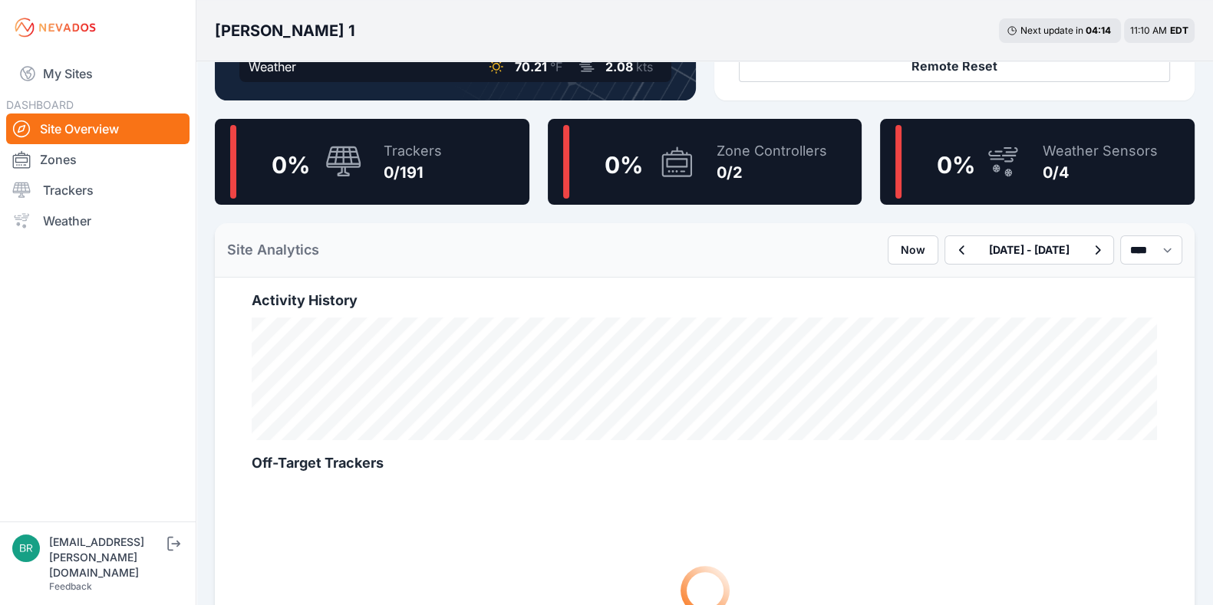
click at [795, 37] on div "Montgomery 1 Next update in 04 : 14 11:10 AM EDT" at bounding box center [704, 30] width 1017 height 61
click at [100, 84] on link "My Sites" at bounding box center [97, 73] width 183 height 37
click at [130, 131] on link "Site Overview" at bounding box center [97, 129] width 183 height 31
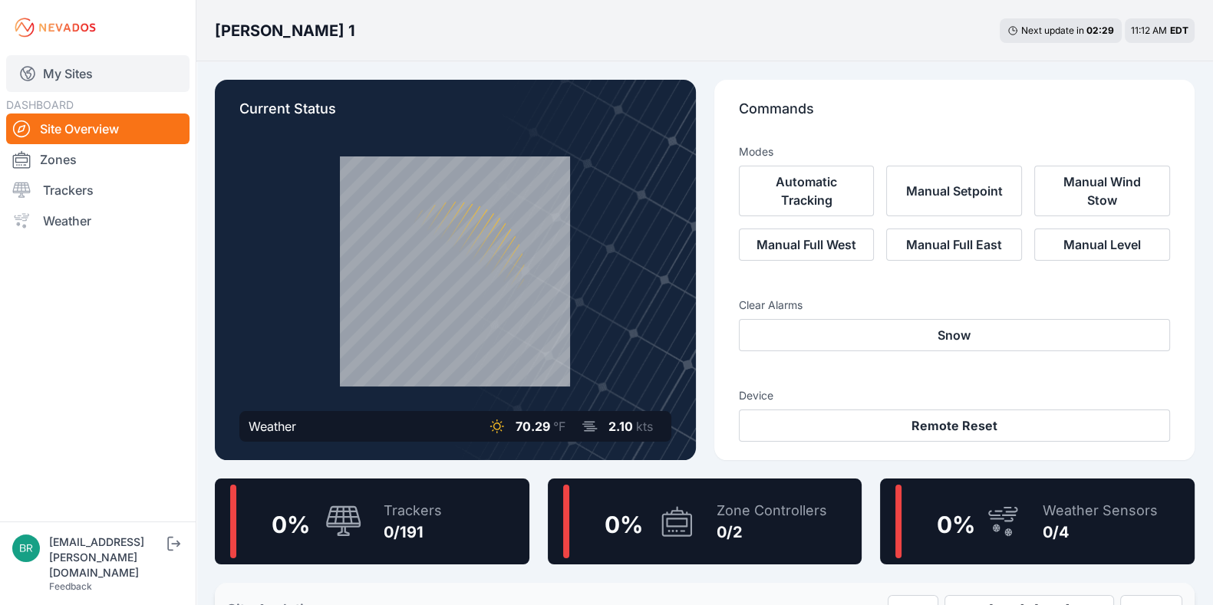
click at [71, 86] on link "My Sites" at bounding box center [97, 73] width 183 height 37
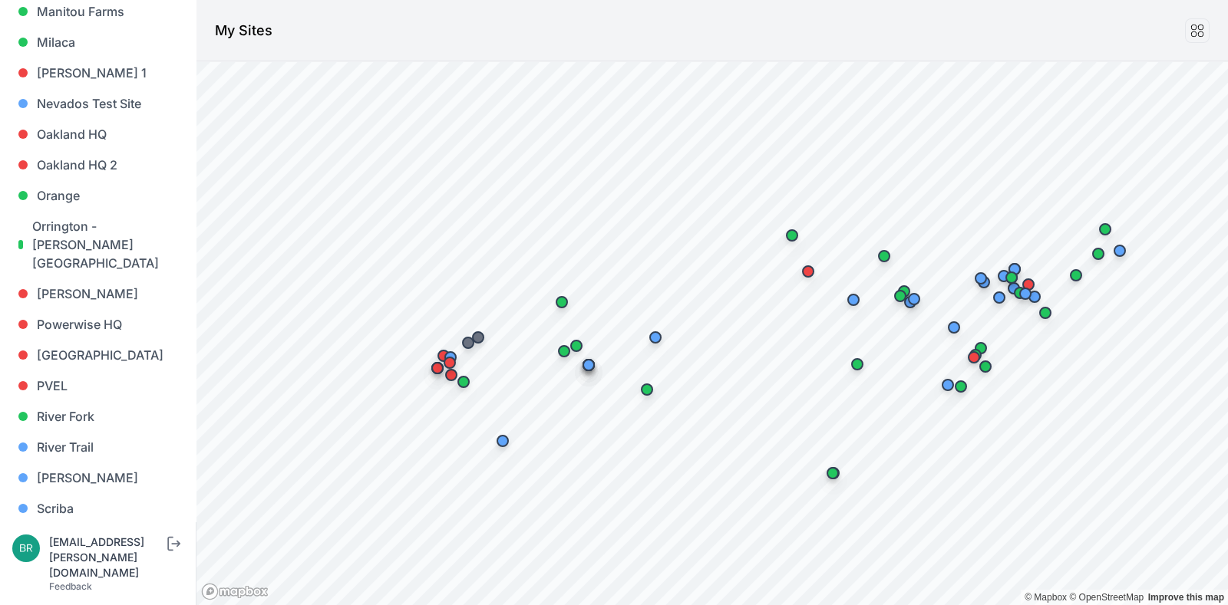
scroll to position [1070, 0]
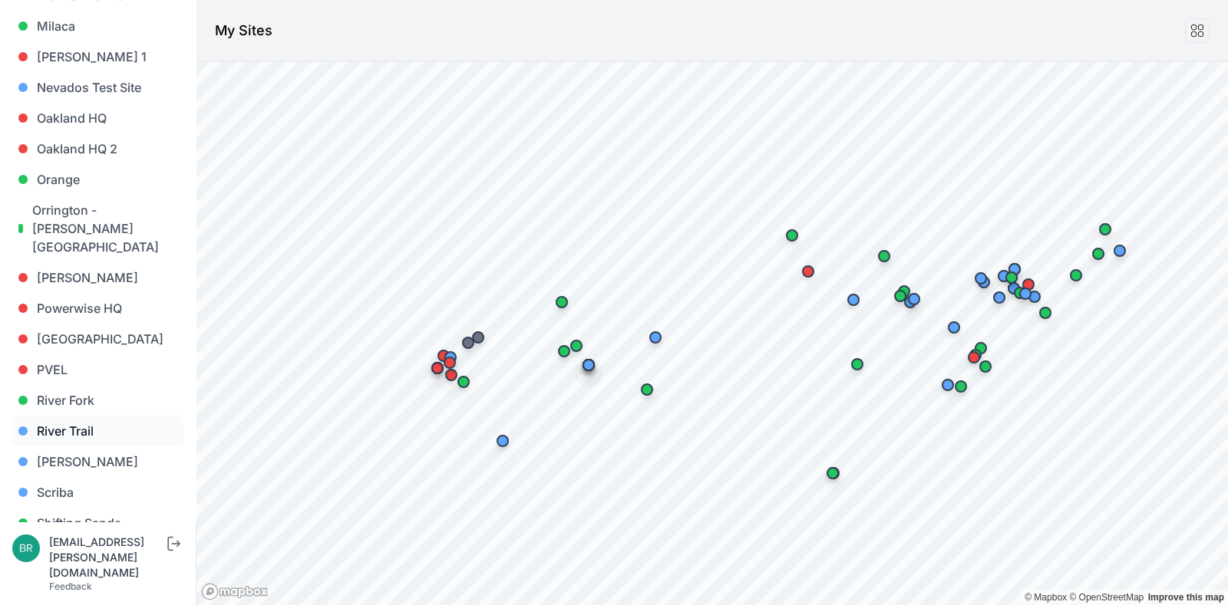
click at [127, 416] on link "River Trail" at bounding box center [97, 431] width 171 height 31
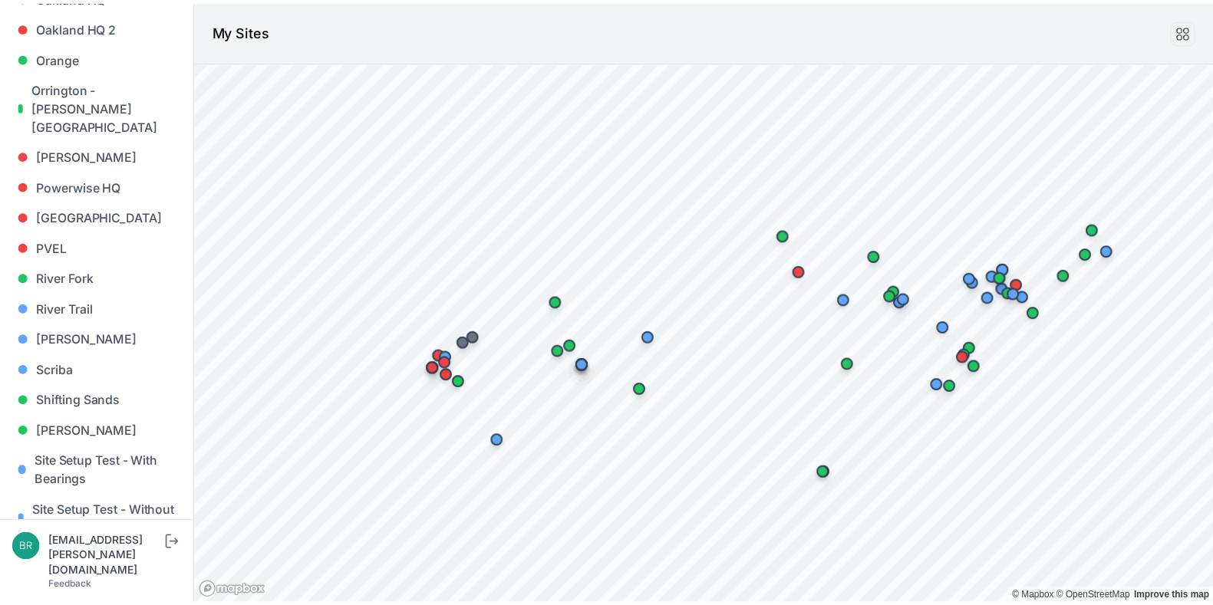
scroll to position [1204, 0]
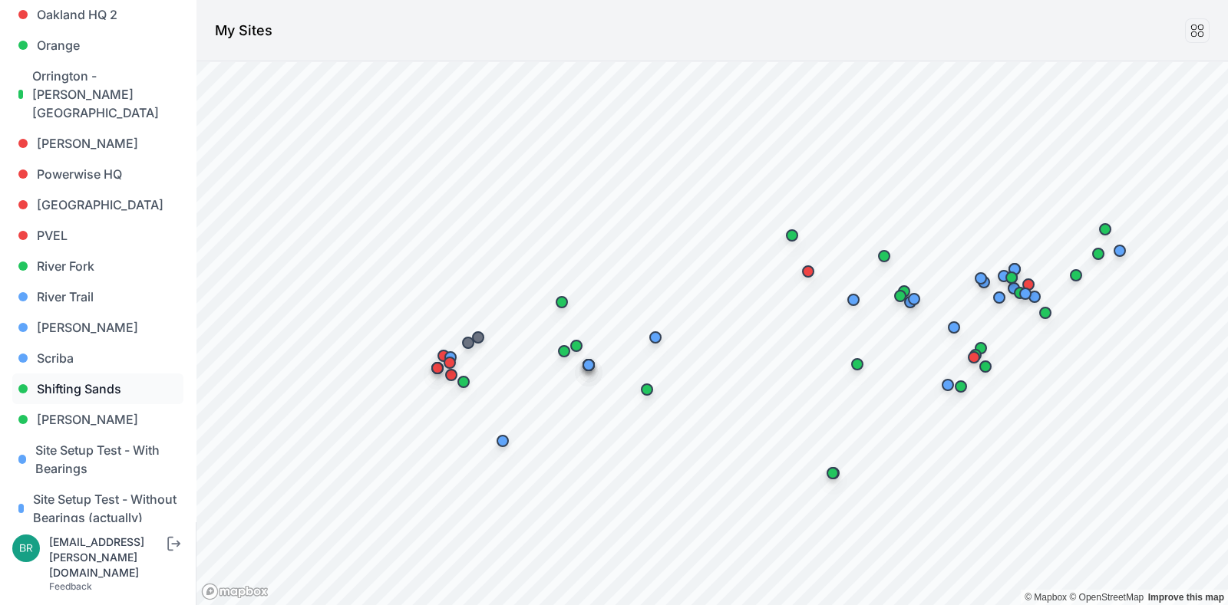
click at [107, 374] on link "Shifting Sands" at bounding box center [97, 389] width 171 height 31
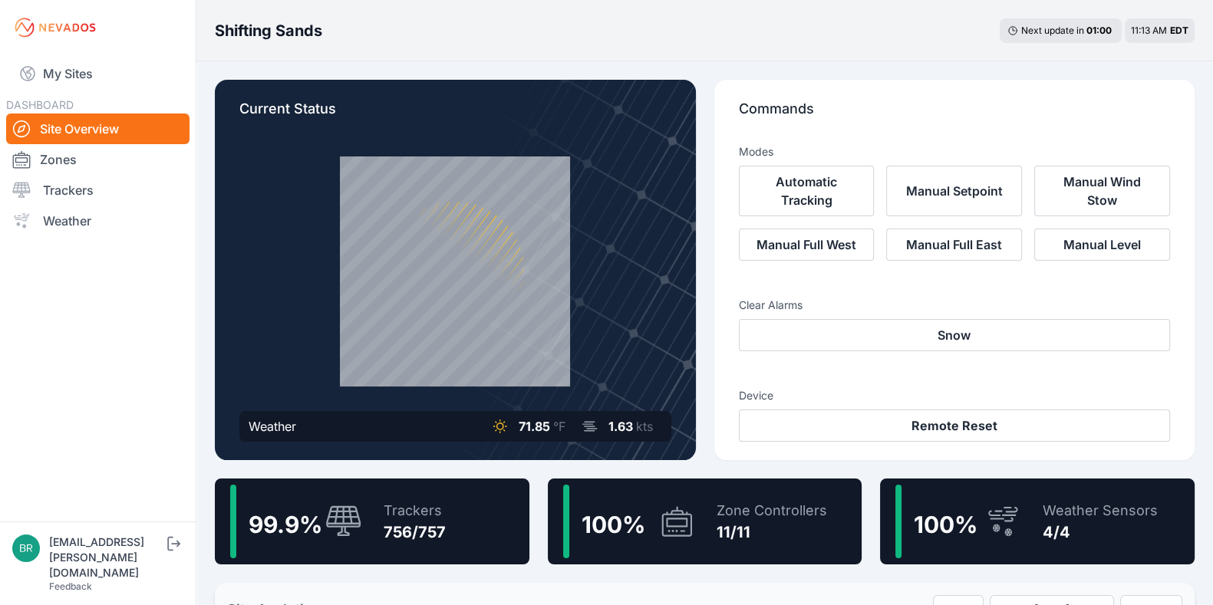
click at [381, 545] on div "Trackers 756/757" at bounding box center [406, 522] width 77 height 74
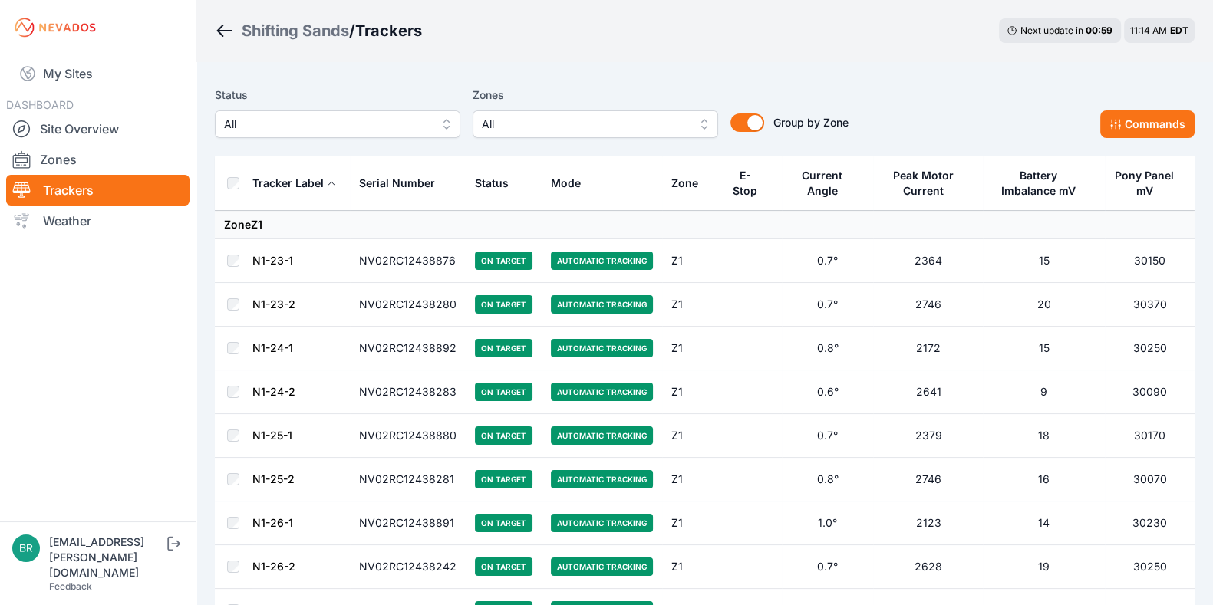
click at [334, 120] on span "All" at bounding box center [327, 124] width 206 height 18
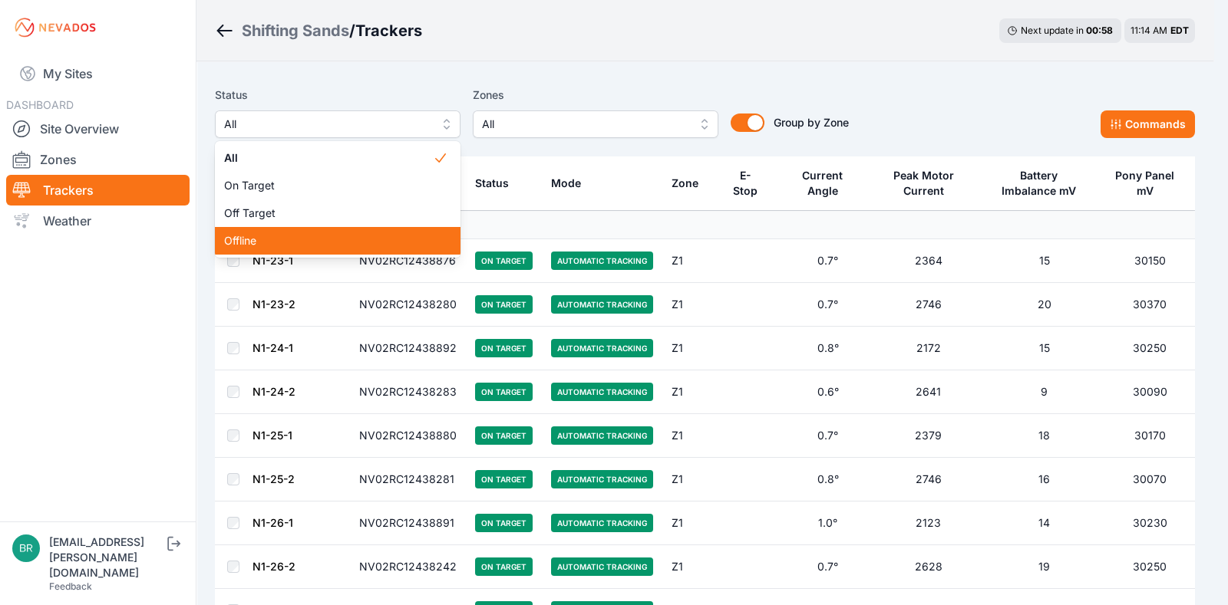
click at [292, 233] on span "Offline" at bounding box center [328, 240] width 209 height 15
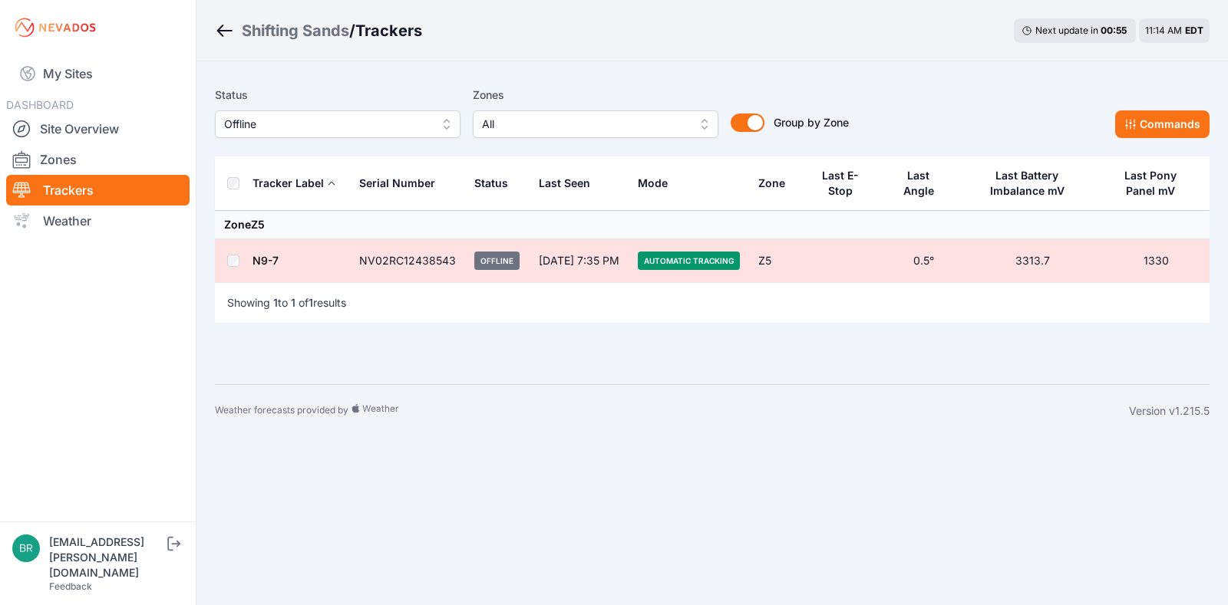
click at [265, 262] on link "N9-7" at bounding box center [265, 260] width 26 height 13
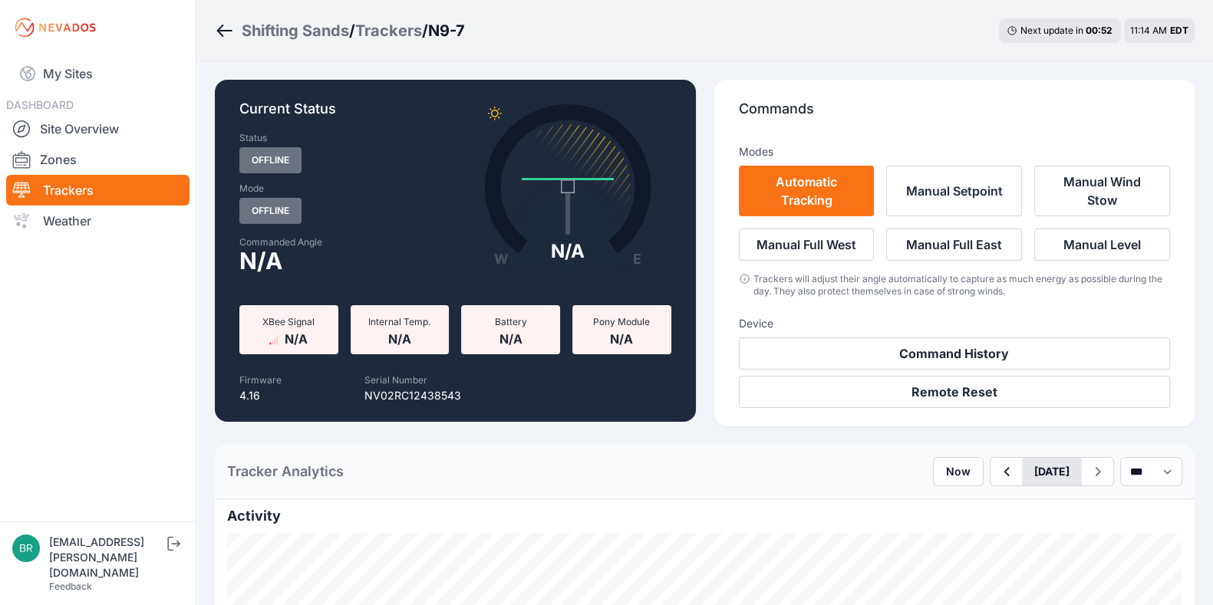
click at [1022, 464] on button "October 06" at bounding box center [1052, 472] width 60 height 28
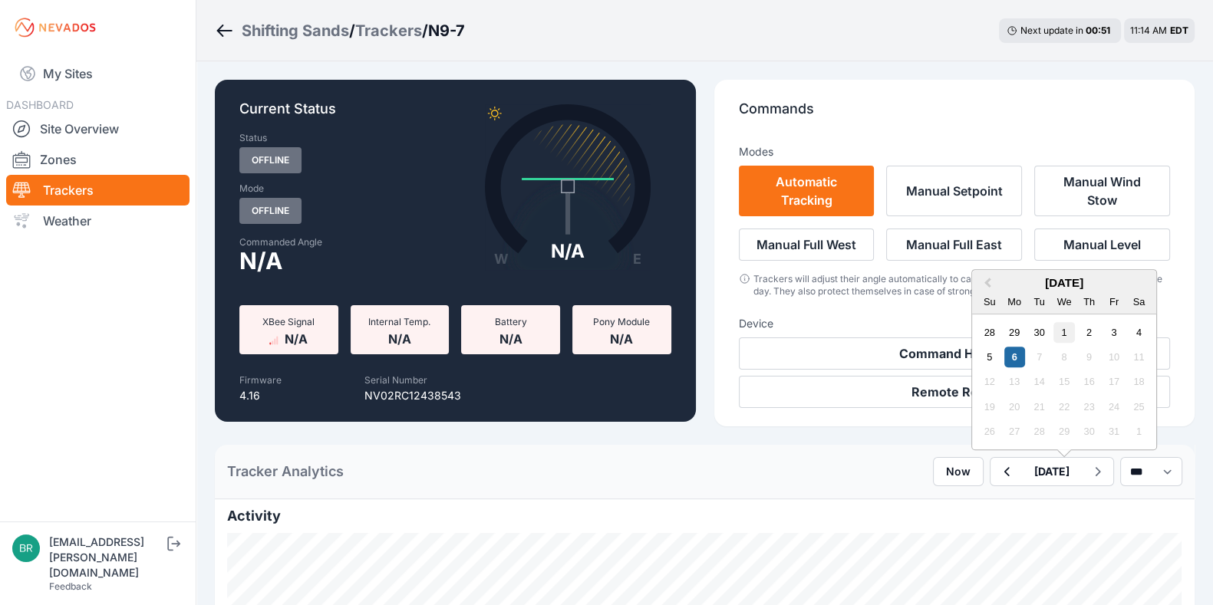
click at [1053, 337] on div "1" at bounding box center [1063, 332] width 21 height 21
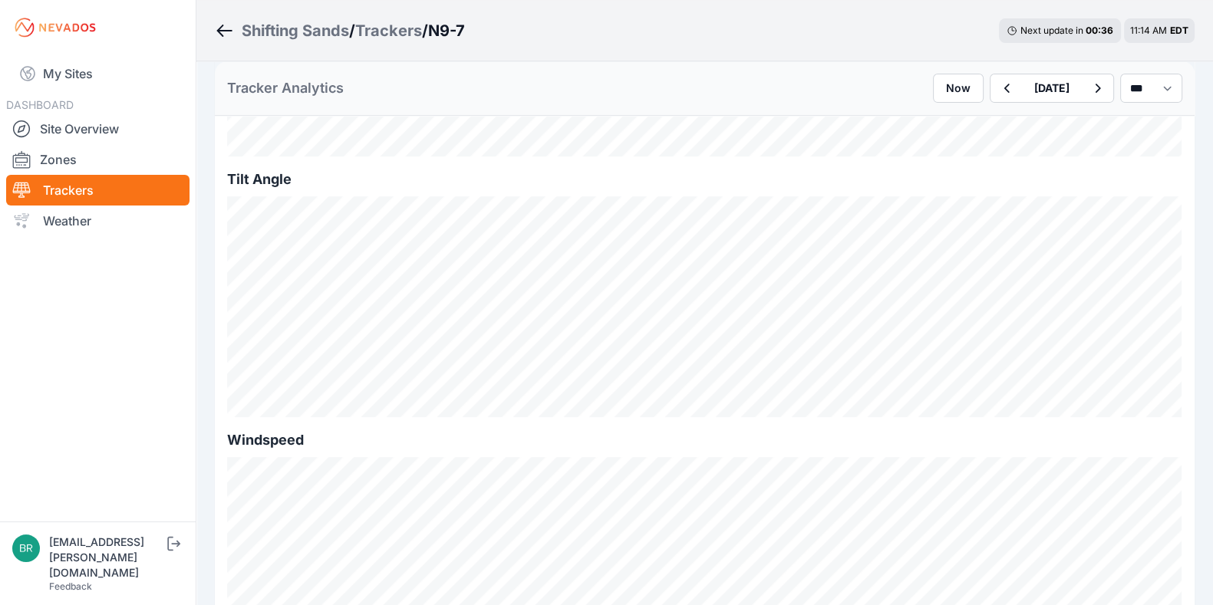
scroll to position [545, 0]
click at [990, 84] on button "button" at bounding box center [1005, 88] width 31 height 28
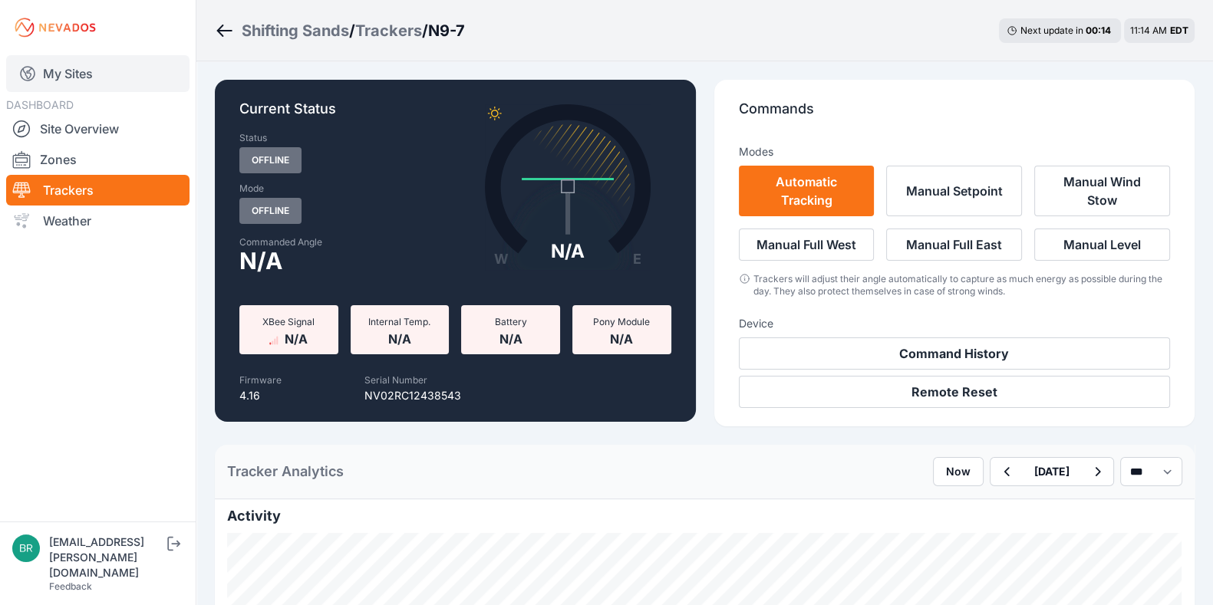
click at [131, 78] on link "My Sites" at bounding box center [97, 73] width 183 height 37
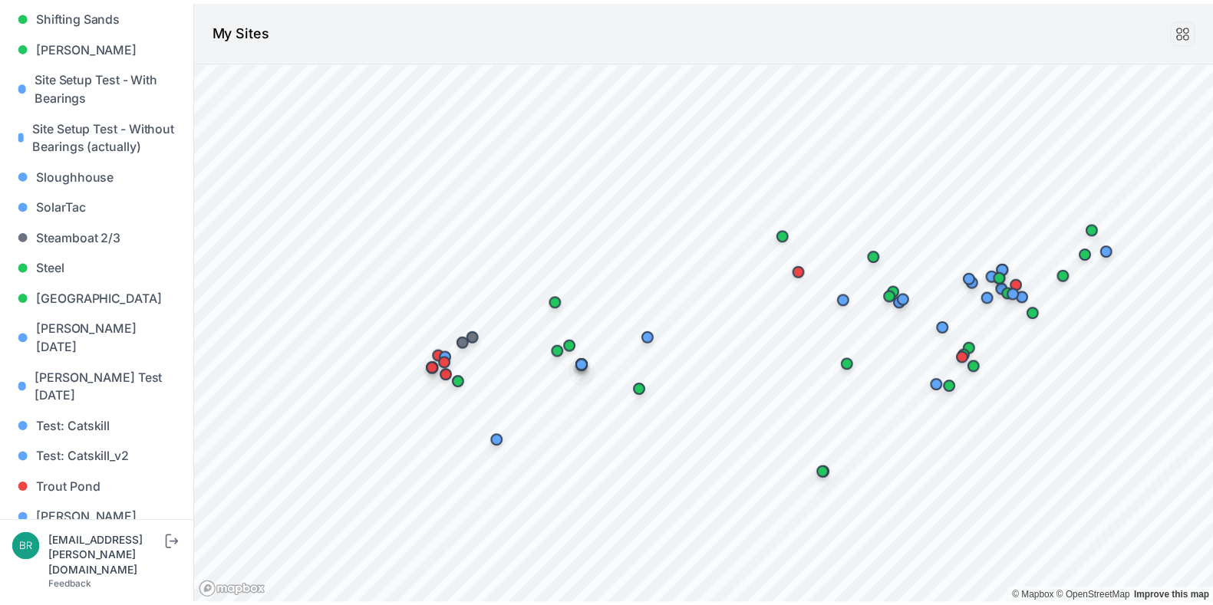
scroll to position [1093, 0]
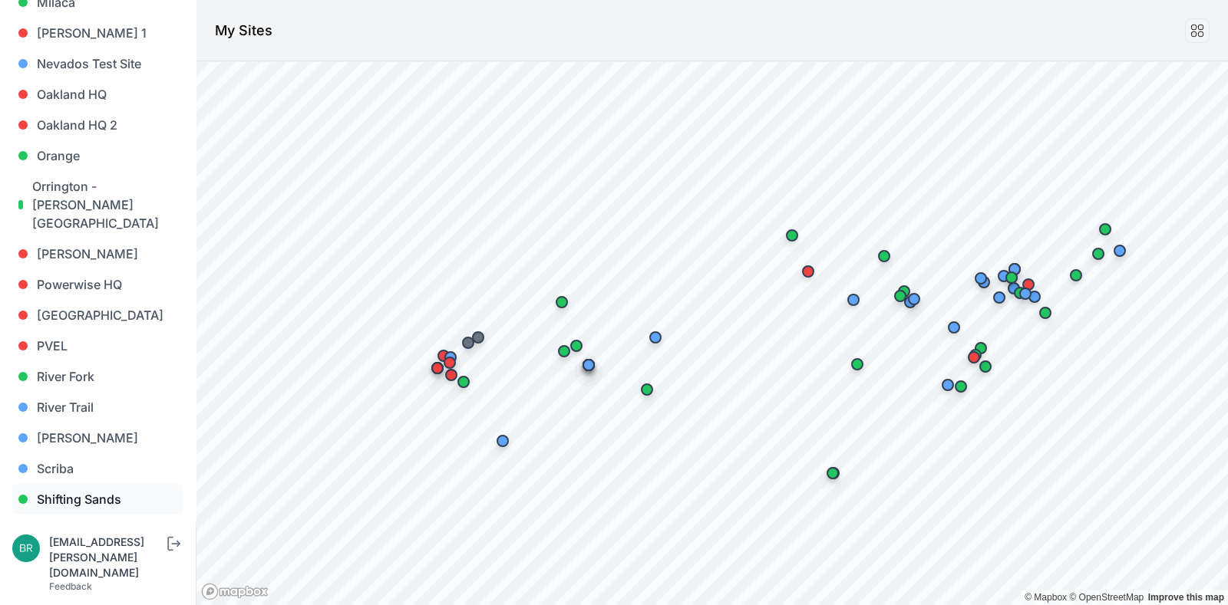
click at [97, 484] on link "Shifting Sands" at bounding box center [97, 499] width 171 height 31
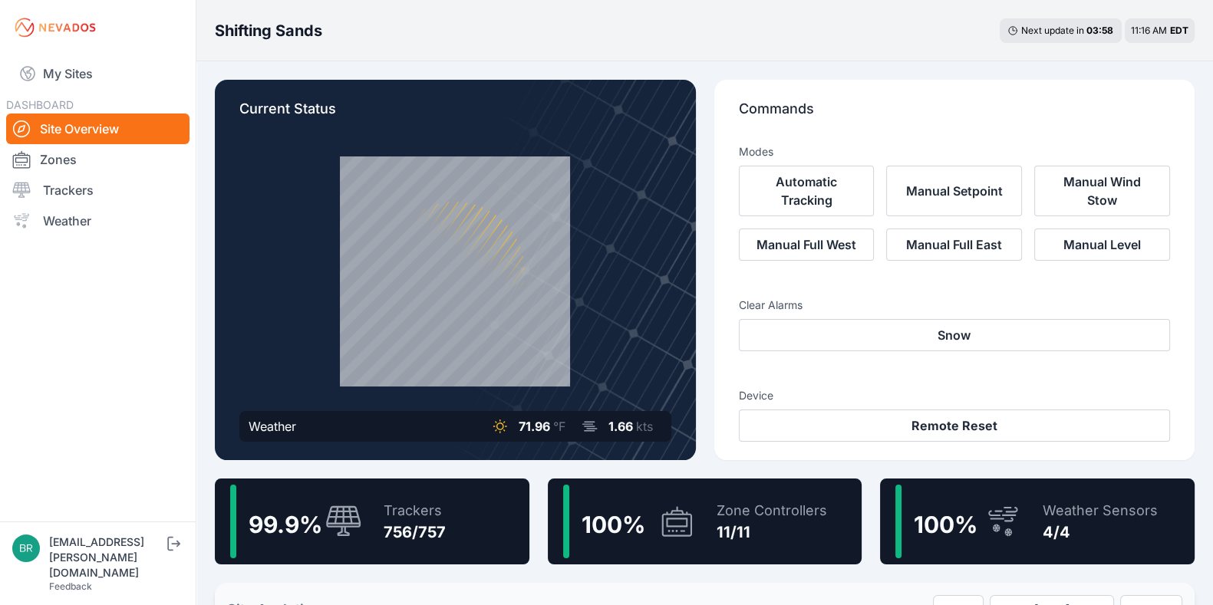
click at [838, 25] on div "Shifting Sands Next update in 03 : 58 11:16 AM EDT" at bounding box center [704, 30] width 1017 height 61
click at [75, 184] on link "Trackers" at bounding box center [97, 190] width 183 height 31
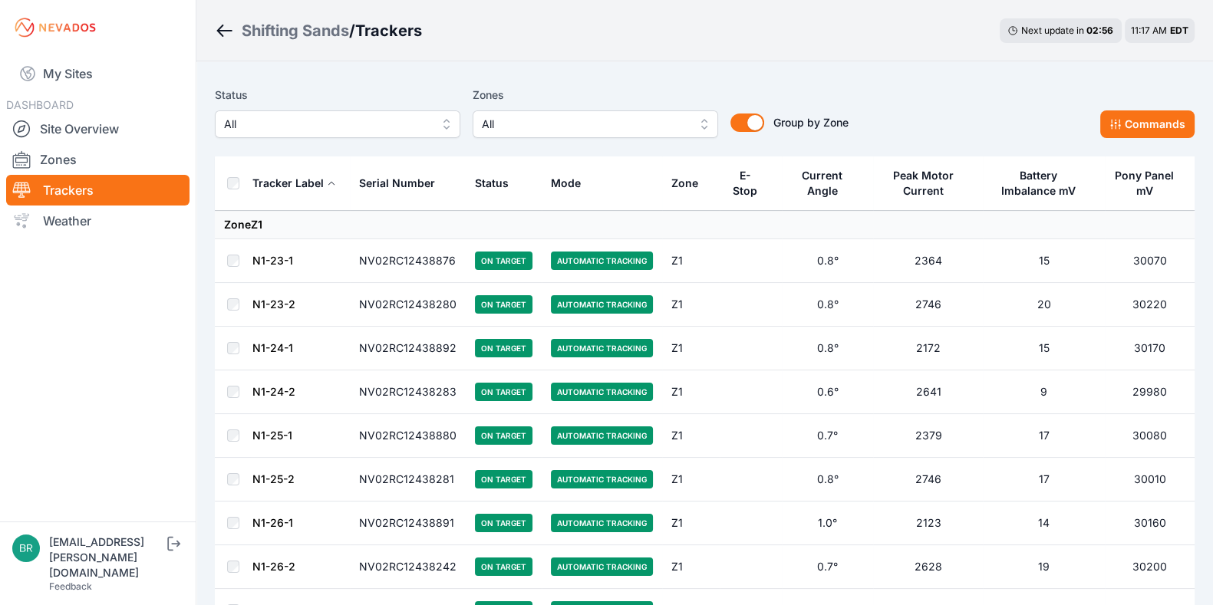
click at [331, 121] on span "All" at bounding box center [327, 124] width 206 height 18
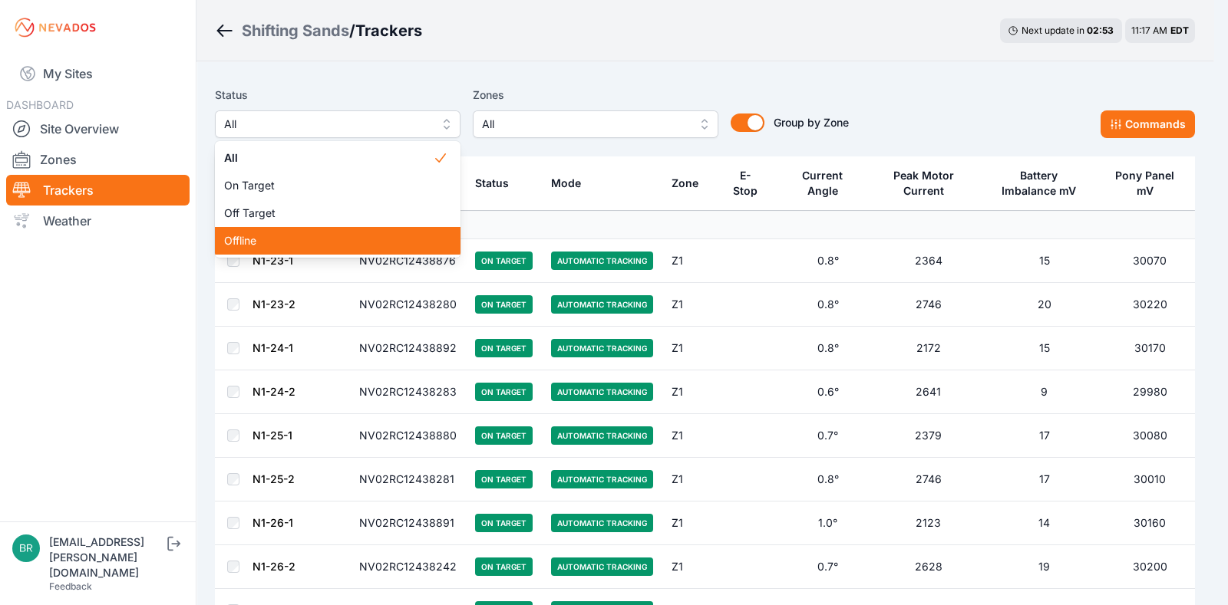
click at [292, 239] on span "Offline" at bounding box center [328, 240] width 209 height 15
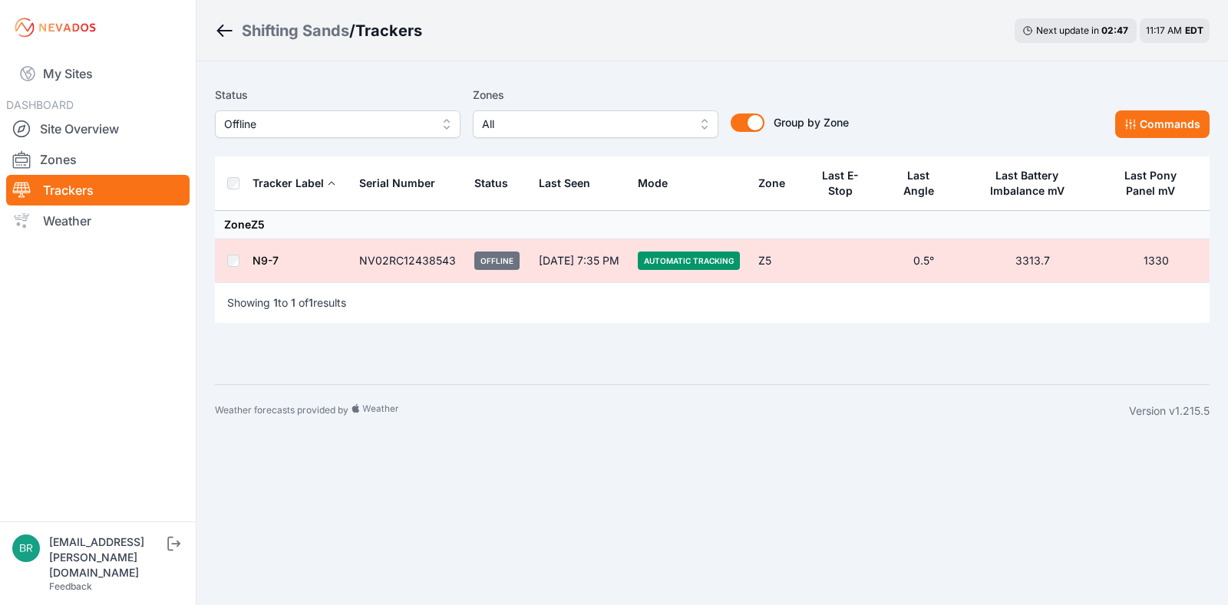
click at [263, 262] on link "N9-7" at bounding box center [265, 260] width 26 height 13
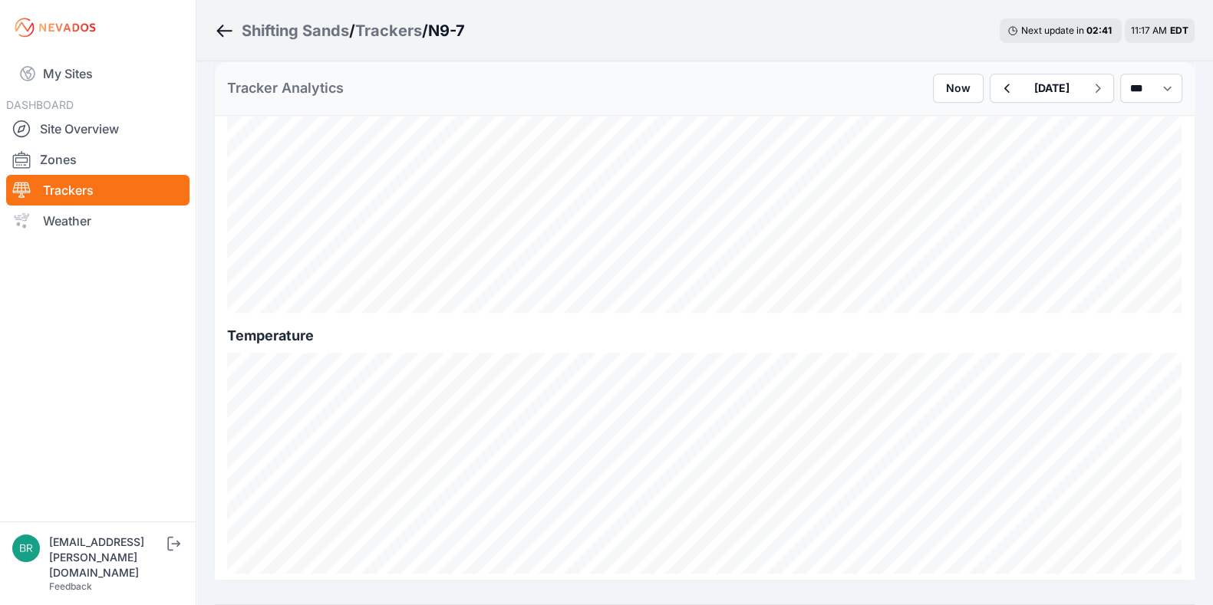
scroll to position [1801, 0]
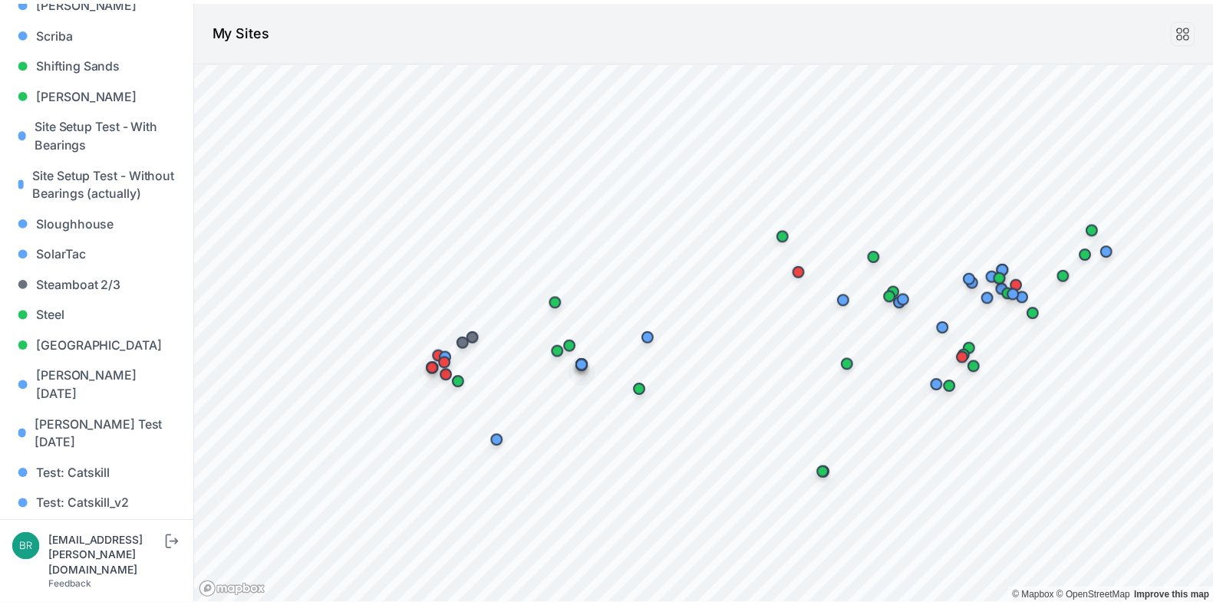
scroll to position [1577, 0]
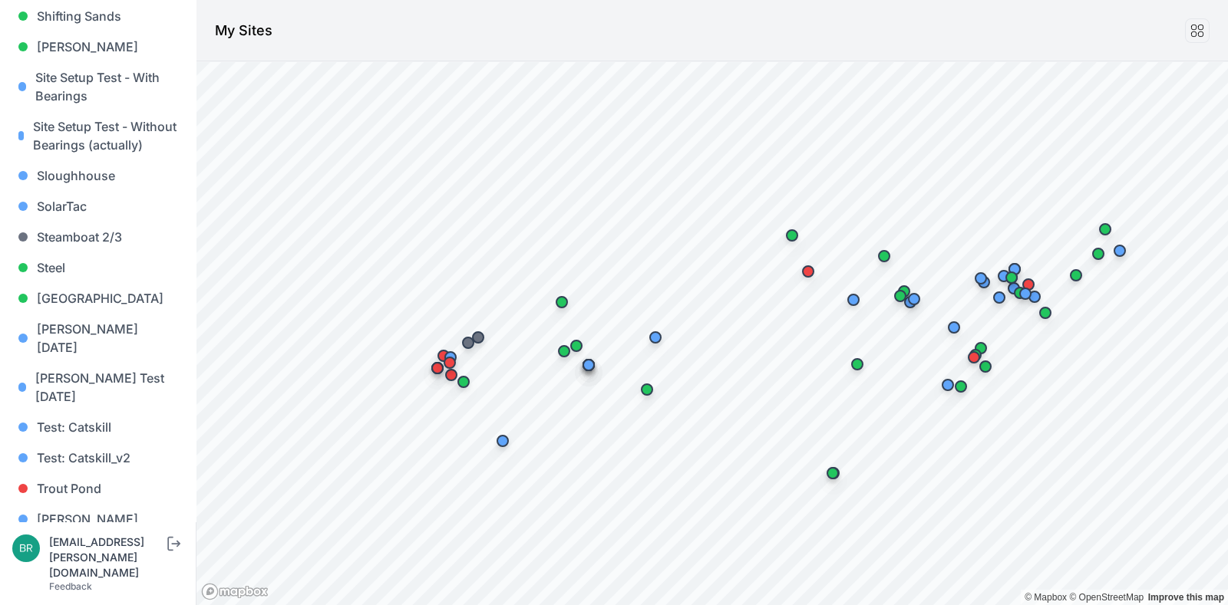
click at [109, 483] on link "[PERSON_NAME] [PERSON_NAME]" at bounding box center [97, 589] width 171 height 49
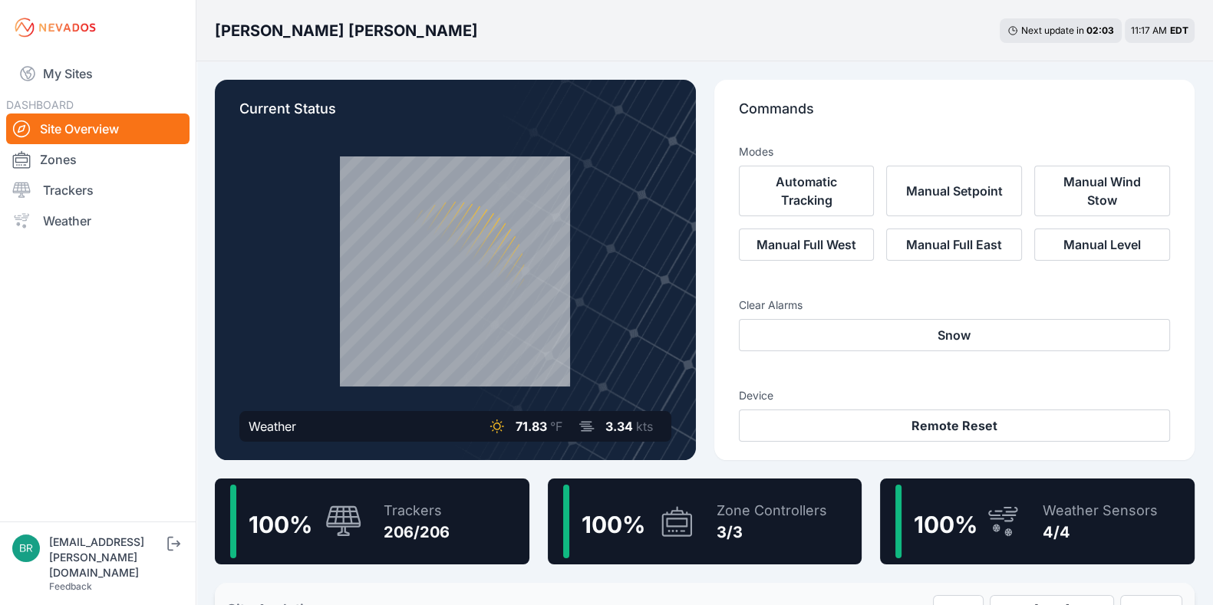
click at [365, 483] on div "100 % Trackers 206/206" at bounding box center [372, 522] width 315 height 86
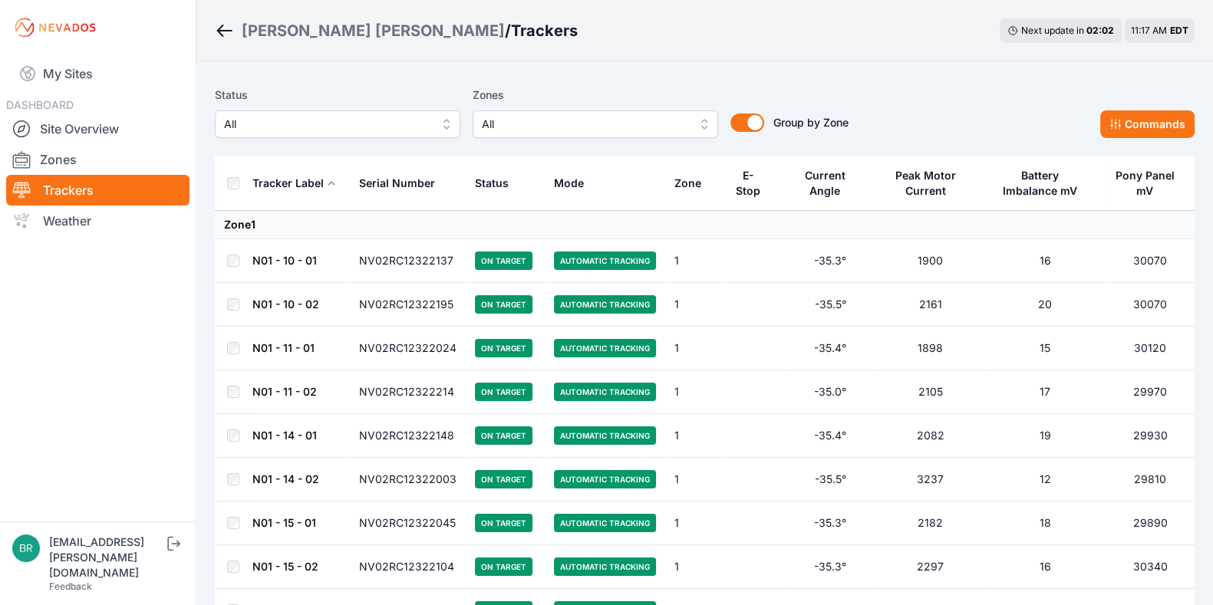
click at [314, 133] on span "All" at bounding box center [327, 124] width 206 height 18
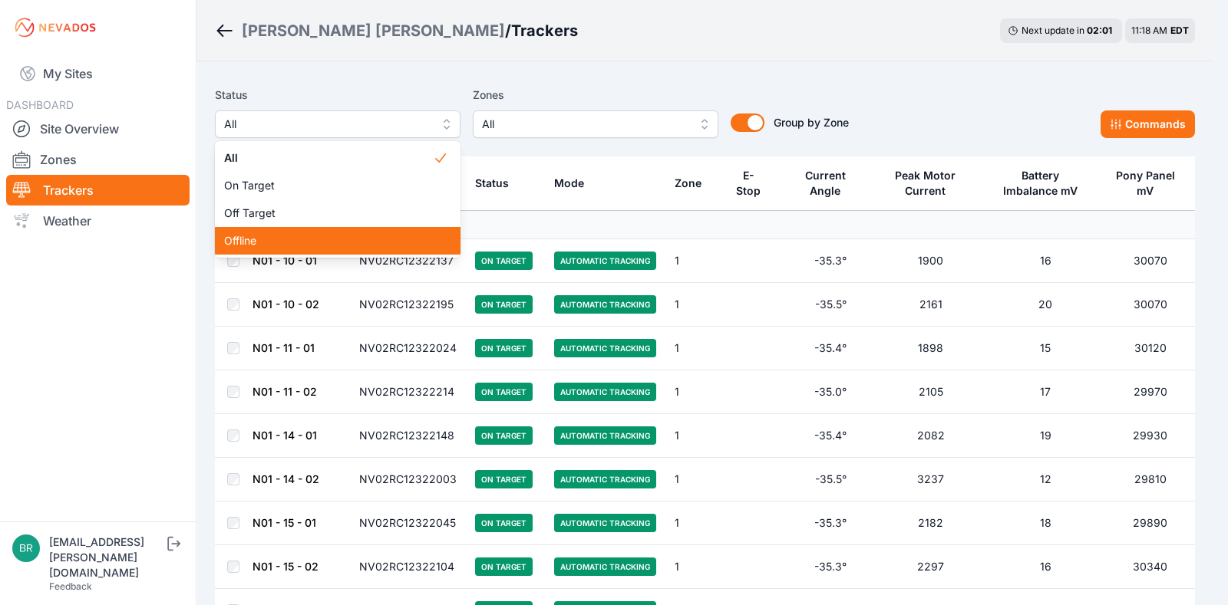
click at [283, 234] on span "Offline" at bounding box center [328, 240] width 209 height 15
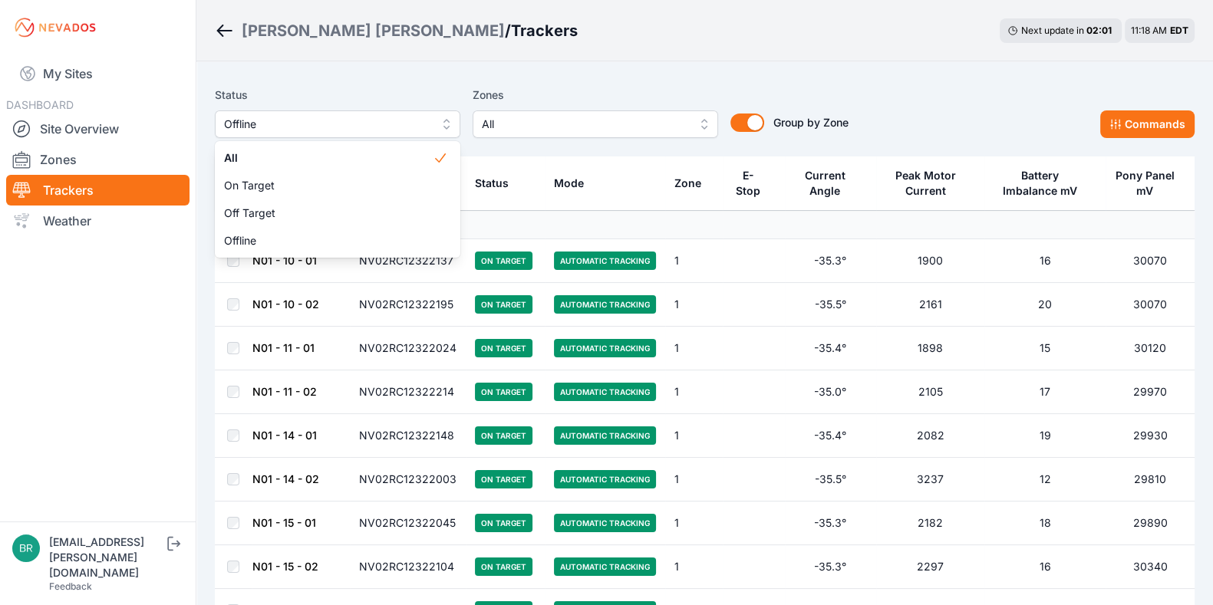
click at [254, 113] on button "Offline" at bounding box center [338, 124] width 246 height 28
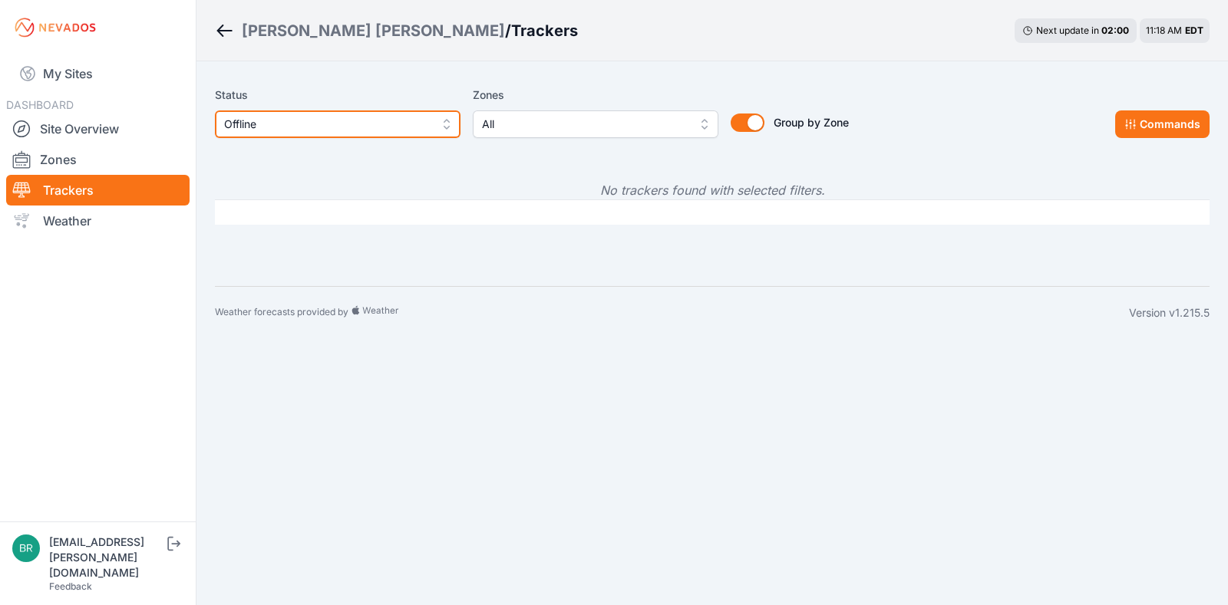
click at [310, 124] on span "Offline" at bounding box center [327, 124] width 206 height 18
click at [315, 122] on span "Offline" at bounding box center [327, 124] width 206 height 18
click at [413, 135] on button "Offline" at bounding box center [338, 124] width 246 height 28
click at [341, 128] on span "Offline" at bounding box center [327, 124] width 206 height 18
drag, startPoint x: 341, startPoint y: 128, endPoint x: 329, endPoint y: 108, distance: 23.0
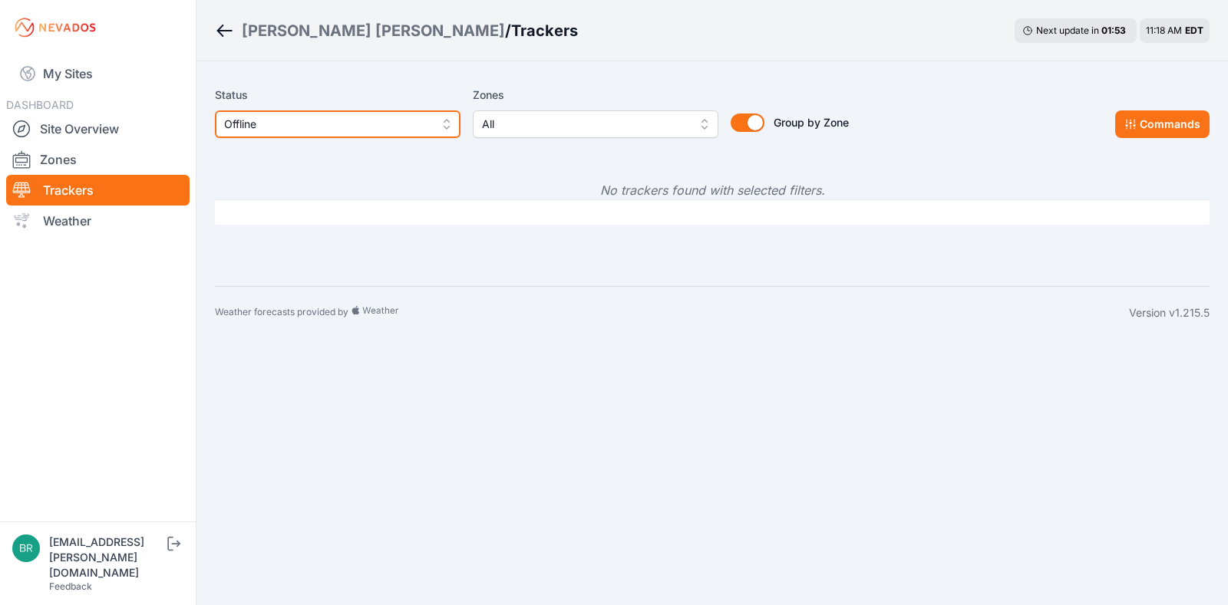
click at [329, 108] on div "Status Offline" at bounding box center [338, 112] width 246 height 52
click at [380, 105] on div "Status Offline" at bounding box center [338, 112] width 246 height 52
click at [377, 113] on button "Offline" at bounding box center [338, 124] width 246 height 28
click at [358, 126] on span "Offline" at bounding box center [327, 124] width 206 height 18
click at [100, 186] on link "Trackers" at bounding box center [97, 190] width 183 height 31
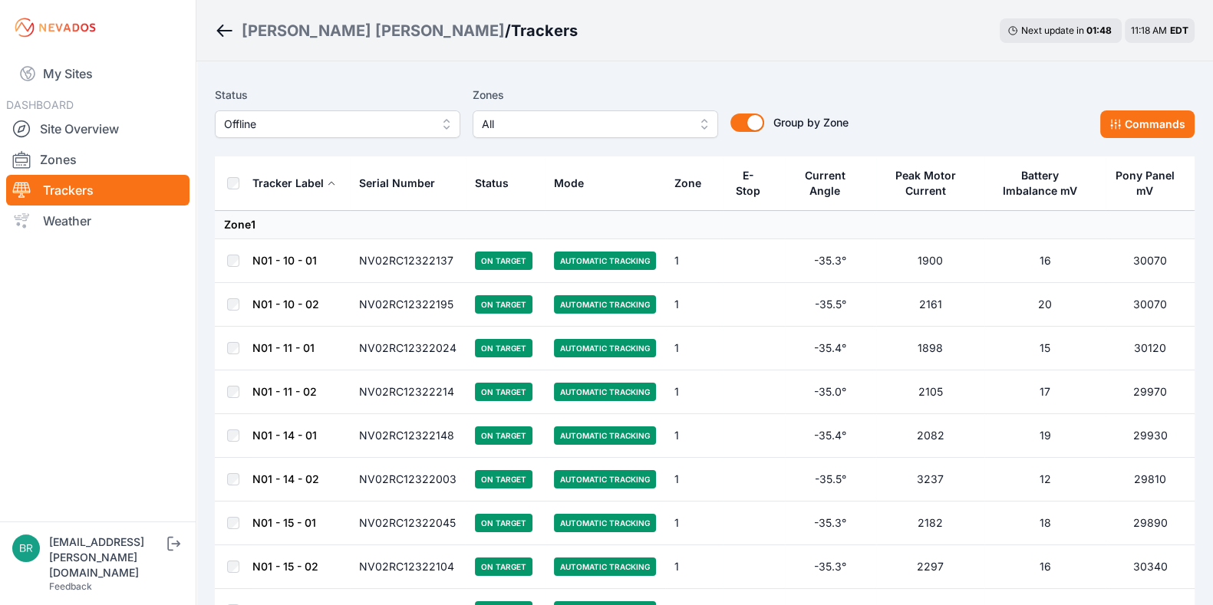
click at [259, 130] on span "Offline" at bounding box center [327, 124] width 206 height 18
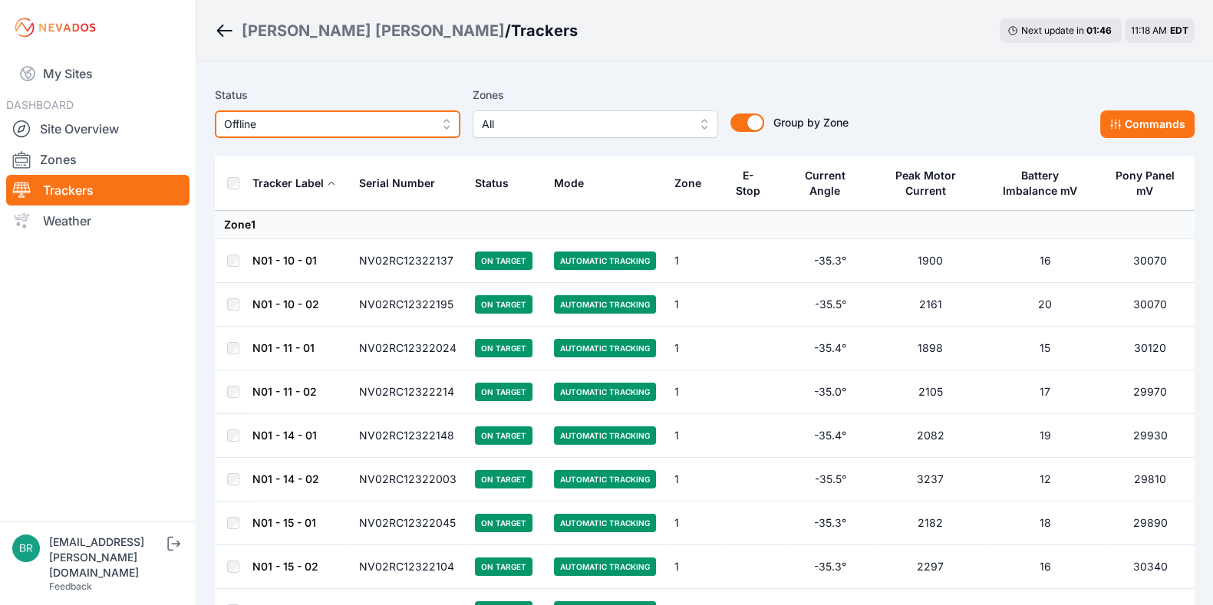
click at [307, 124] on span "Offline" at bounding box center [327, 124] width 206 height 18
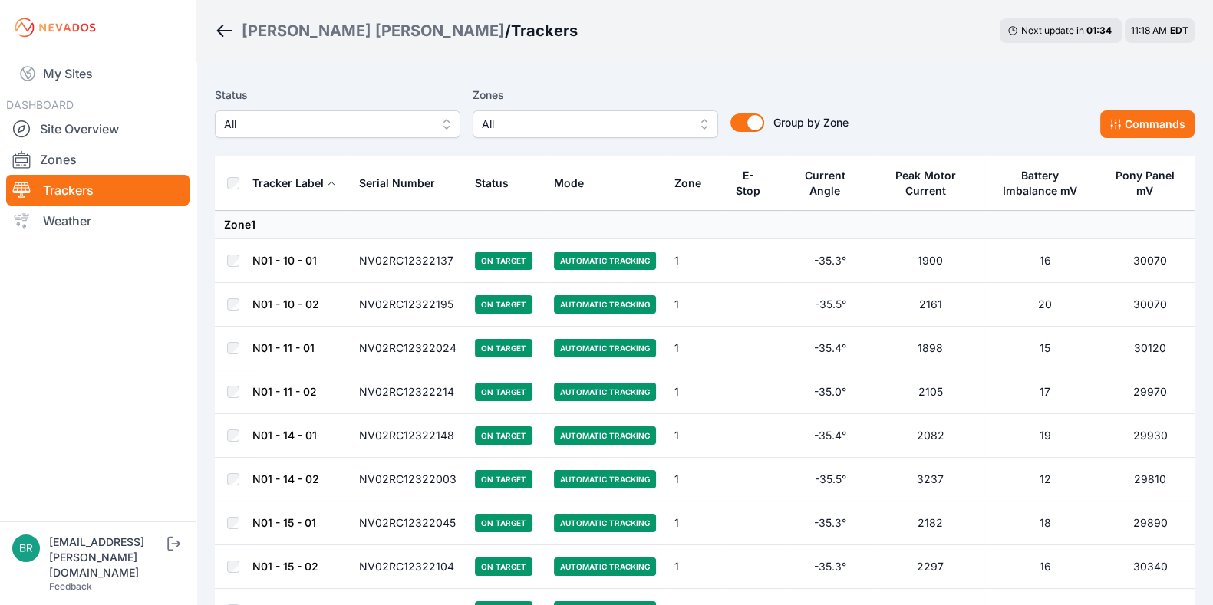
click at [326, 122] on span "All" at bounding box center [327, 124] width 206 height 18
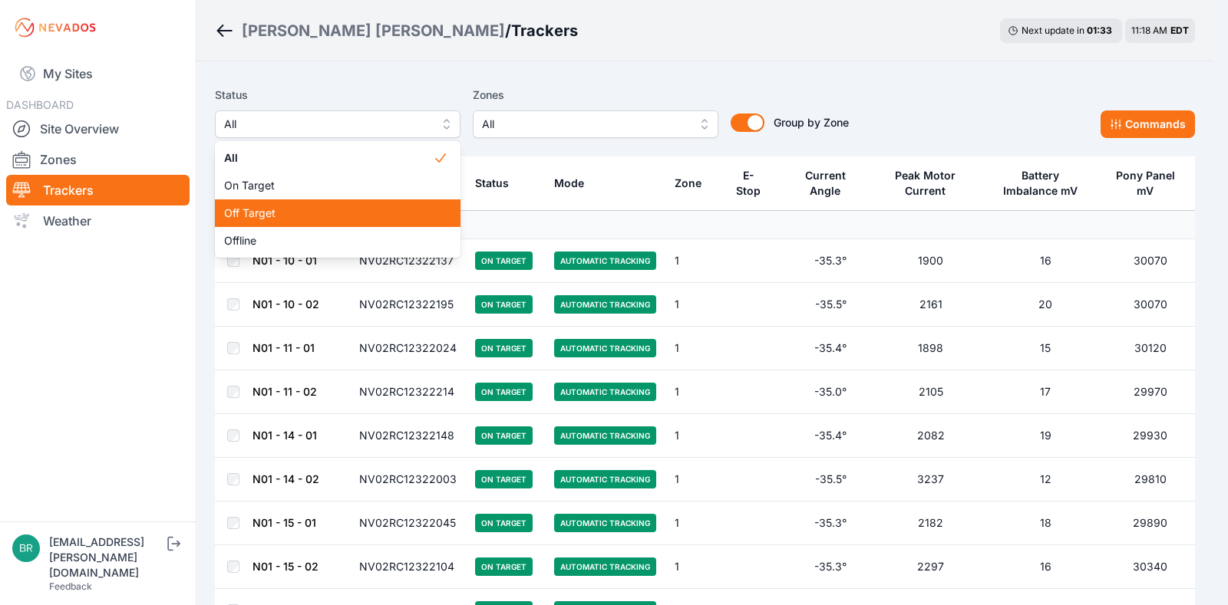
click at [315, 213] on span "Off Target" at bounding box center [328, 213] width 209 height 15
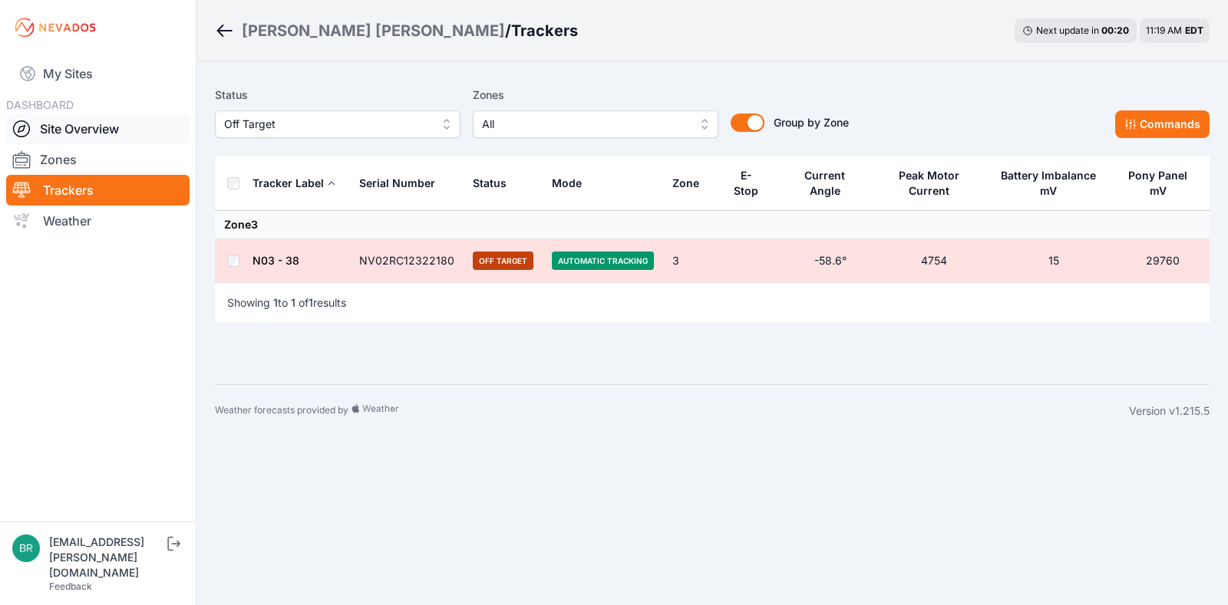
click at [124, 123] on link "Site Overview" at bounding box center [97, 129] width 183 height 31
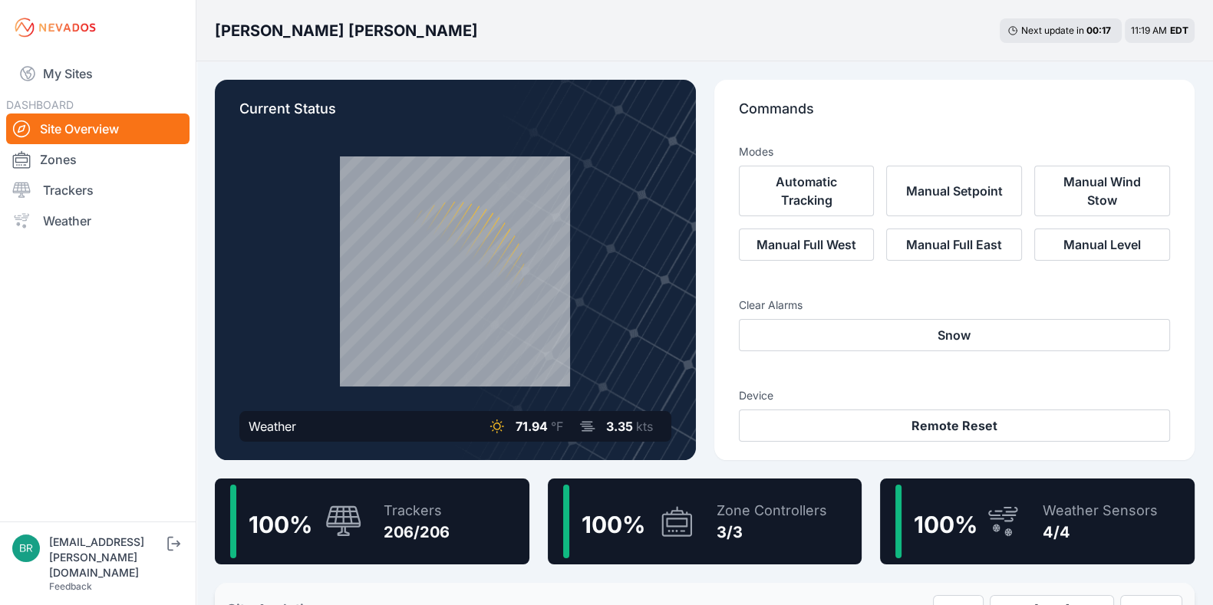
click at [88, 92] on nav "My Sites DASHBOARD Site Overview Zones Trackers Weather" at bounding box center [98, 282] width 196 height 454
click at [89, 81] on link "My Sites" at bounding box center [97, 73] width 183 height 37
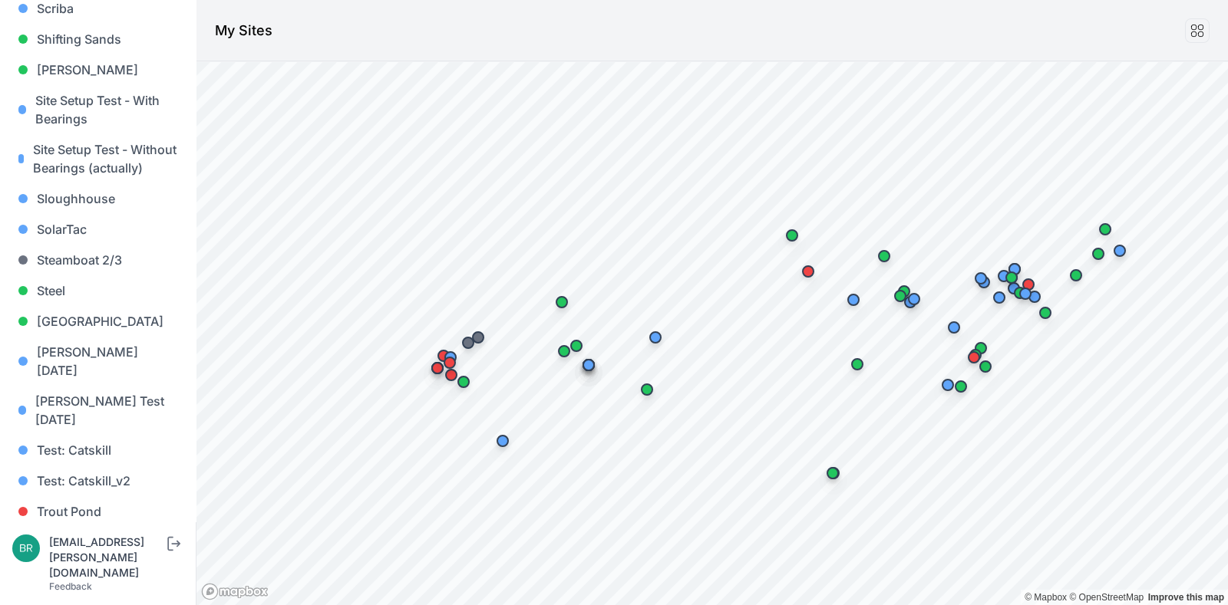
scroll to position [1554, 0]
click at [91, 527] on link "[PERSON_NAME]" at bounding box center [97, 542] width 171 height 31
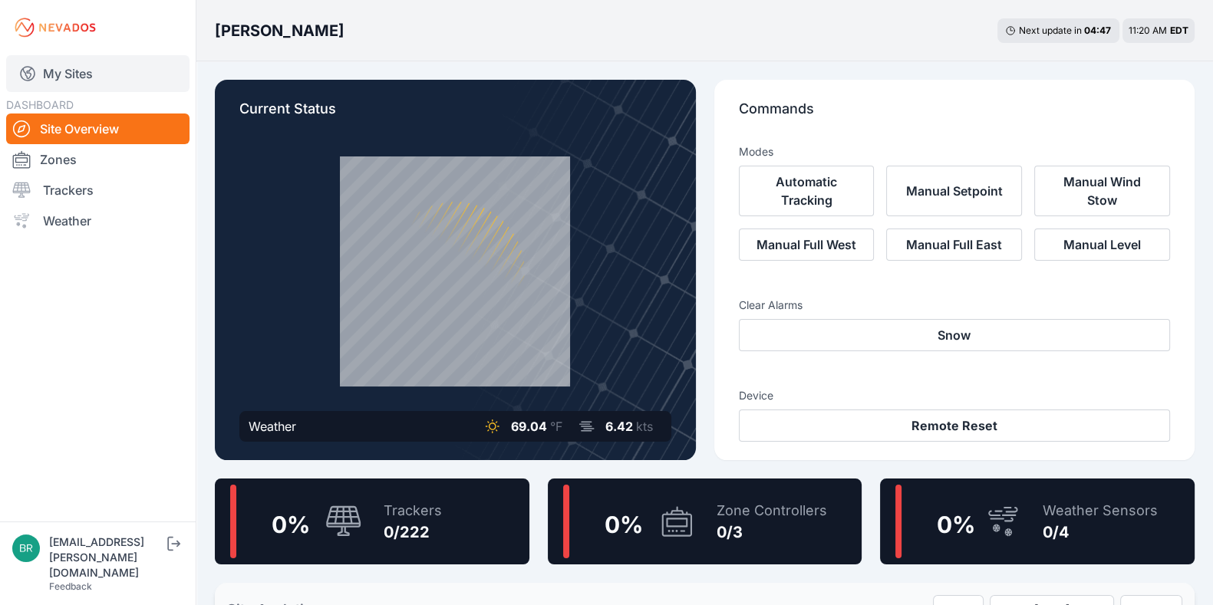
click at [123, 74] on link "My Sites" at bounding box center [97, 73] width 183 height 37
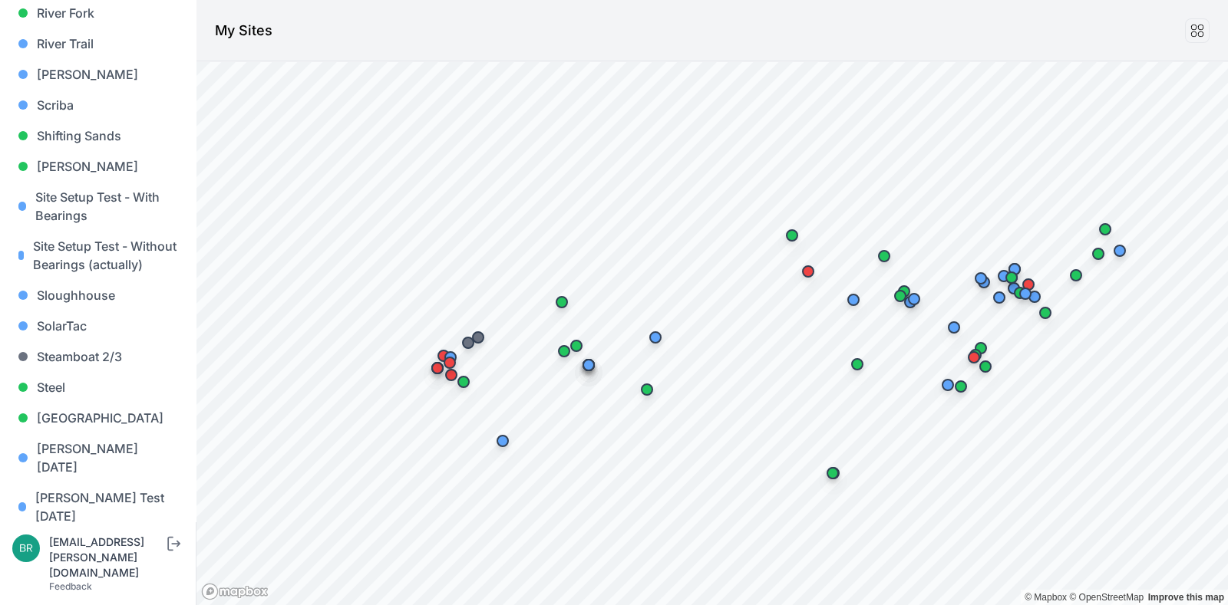
scroll to position [1577, 0]
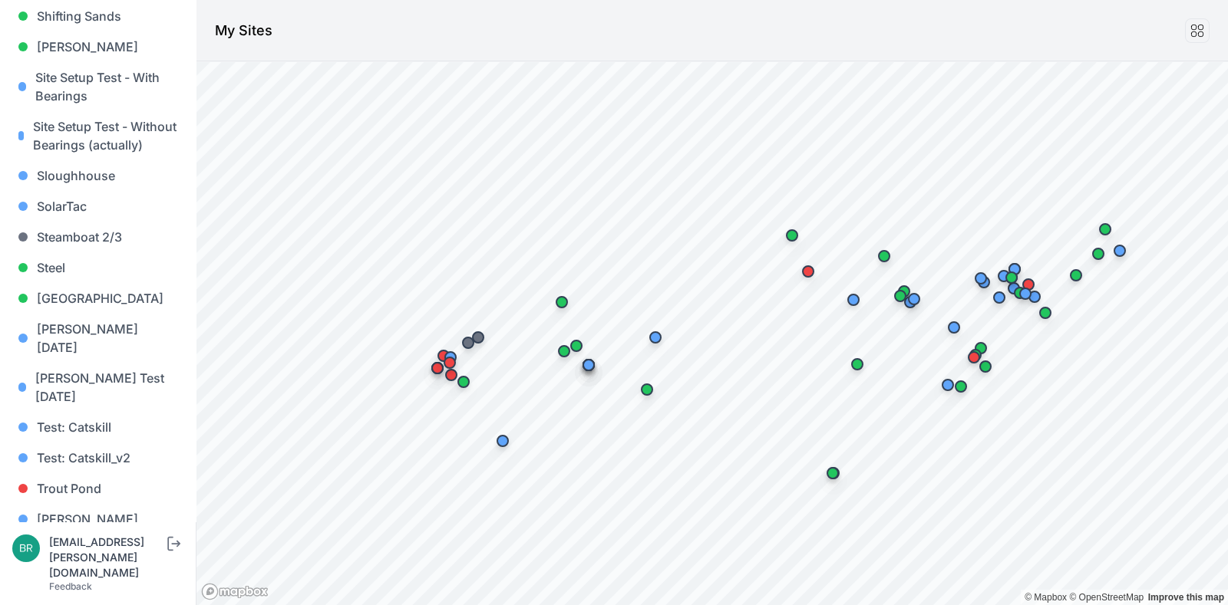
click at [81, 565] on link "[PERSON_NAME] [PERSON_NAME]" at bounding box center [97, 589] width 171 height 49
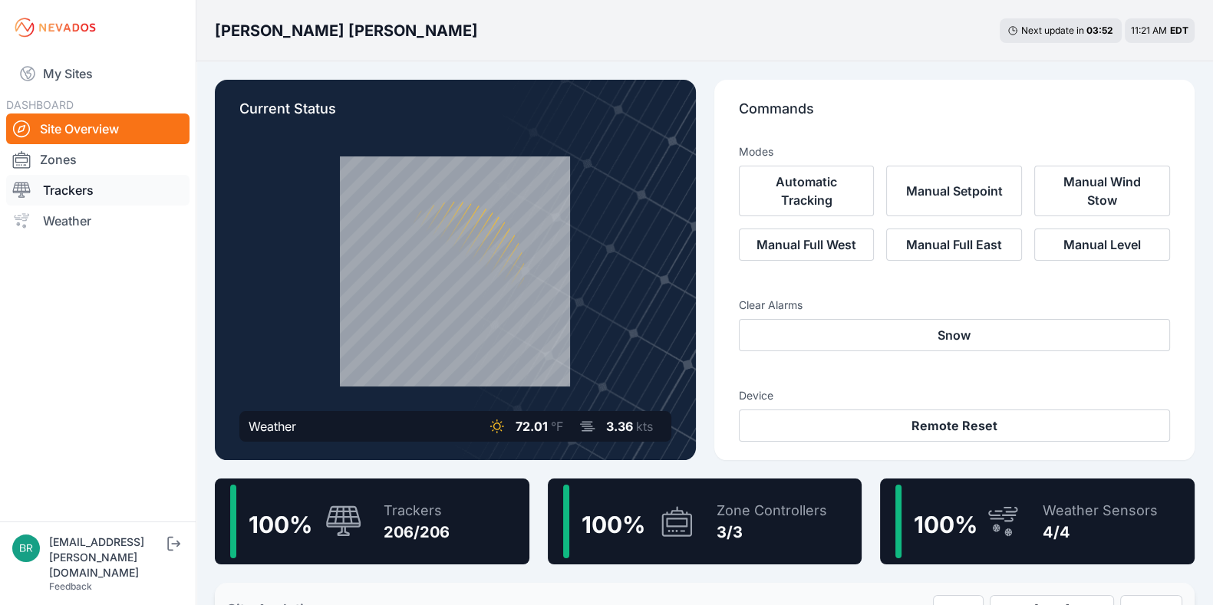
click at [106, 190] on link "Trackers" at bounding box center [97, 190] width 183 height 31
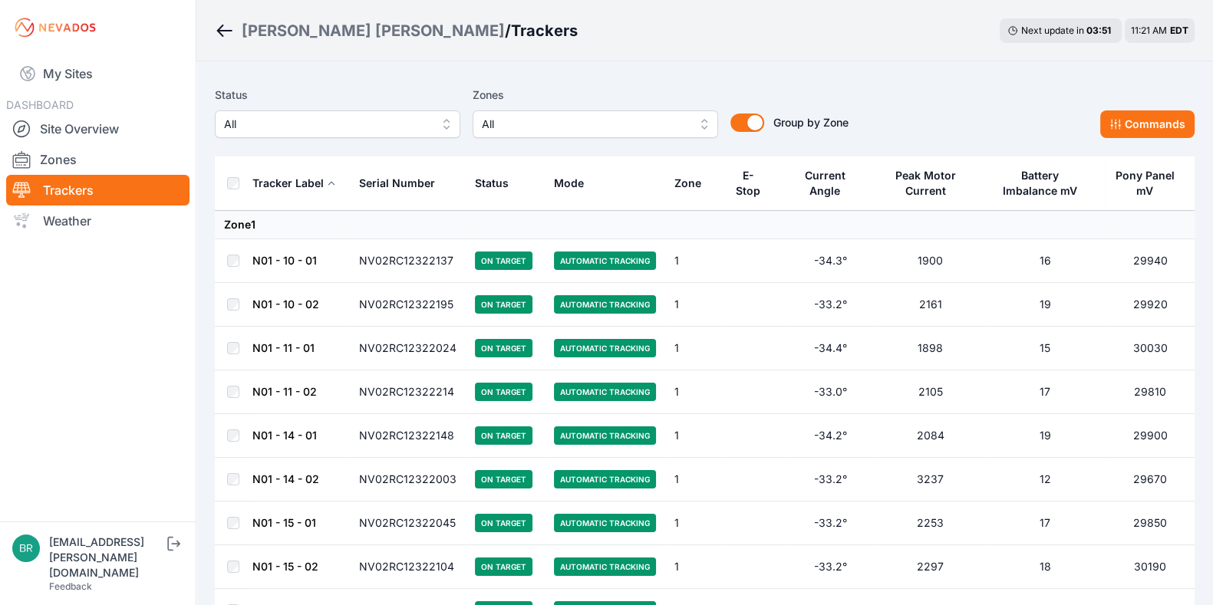
click at [281, 109] on div "Status All" at bounding box center [338, 112] width 246 height 52
click at [292, 119] on span "All" at bounding box center [327, 124] width 206 height 18
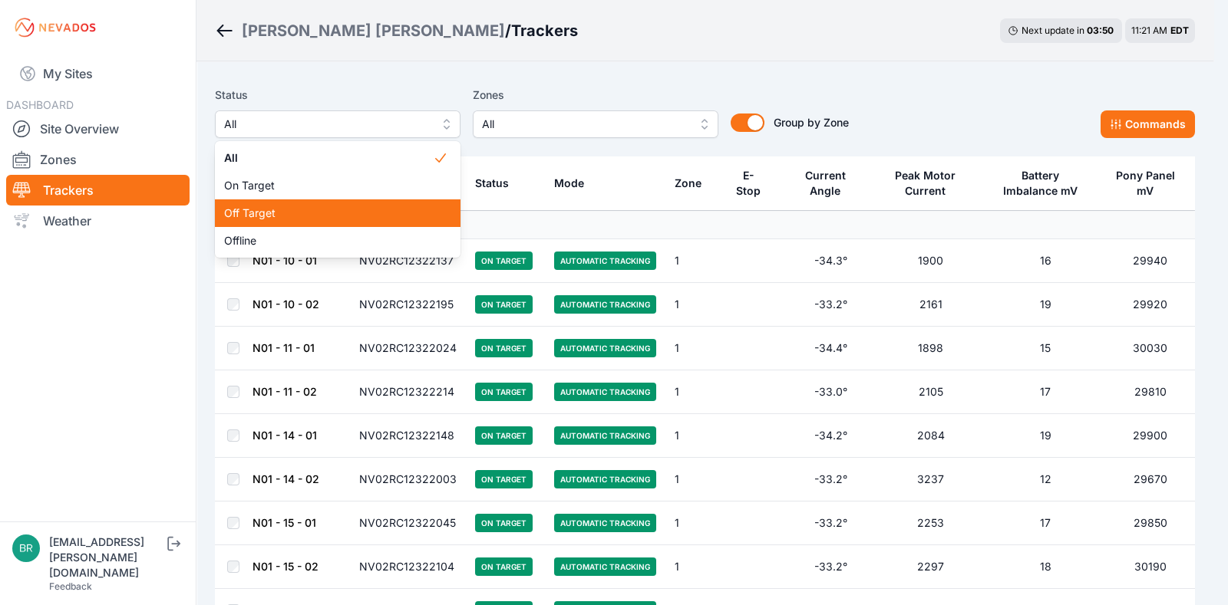
click at [301, 207] on span "Off Target" at bounding box center [328, 213] width 209 height 15
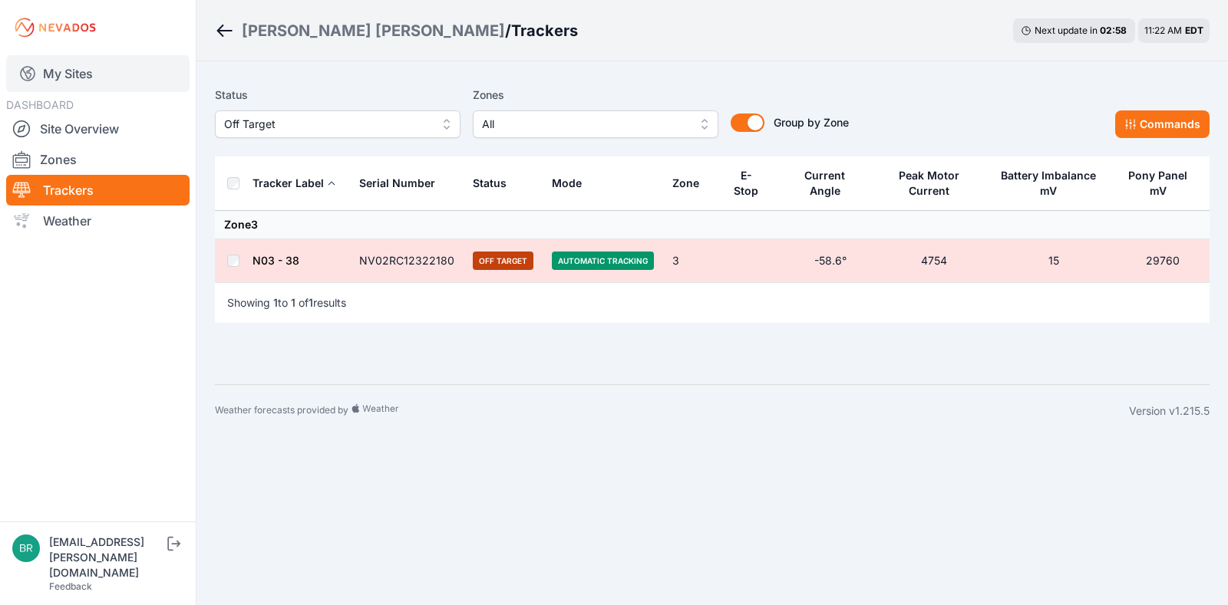
click at [87, 71] on link "My Sites" at bounding box center [97, 73] width 183 height 37
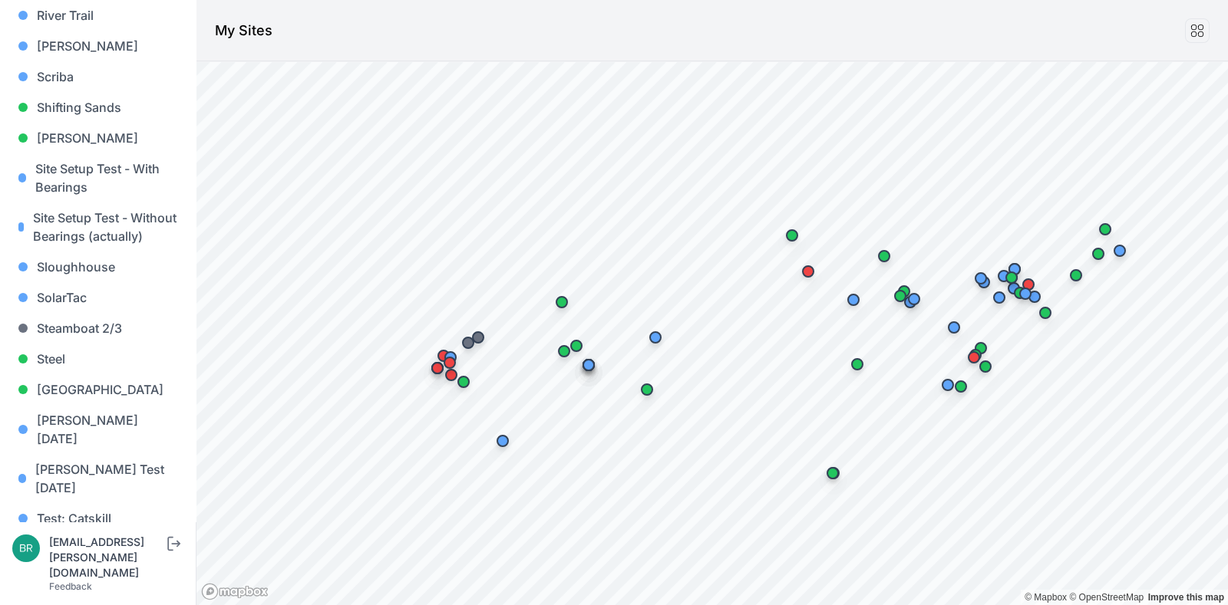
scroll to position [1577, 0]
